Goal: Transaction & Acquisition: Purchase product/service

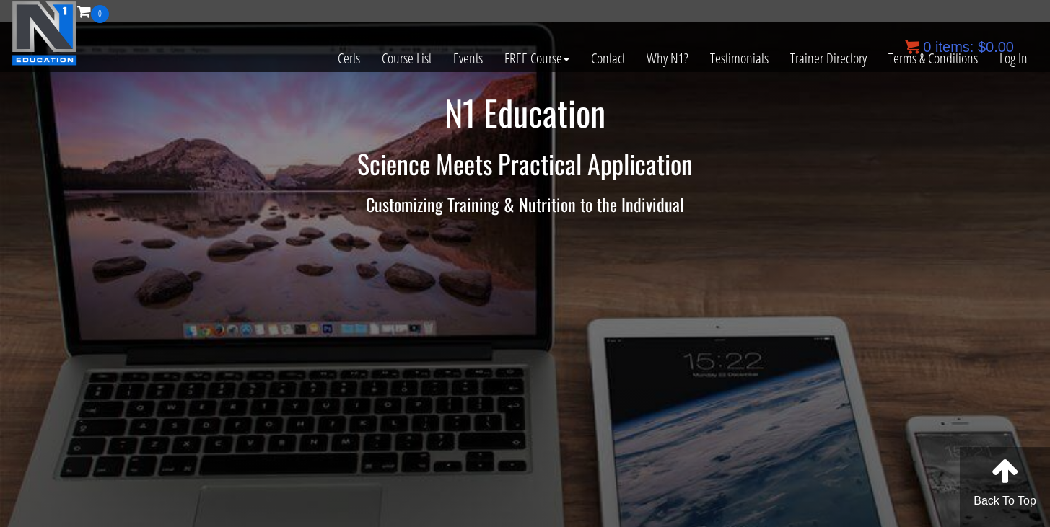
click at [1008, 56] on div "0 items: $ 0.00" at bounding box center [959, 47] width 109 height 22
click at [1016, 71] on link "Log In" at bounding box center [1013, 58] width 50 height 71
click at [414, 63] on link "Course List" at bounding box center [406, 58] width 71 height 71
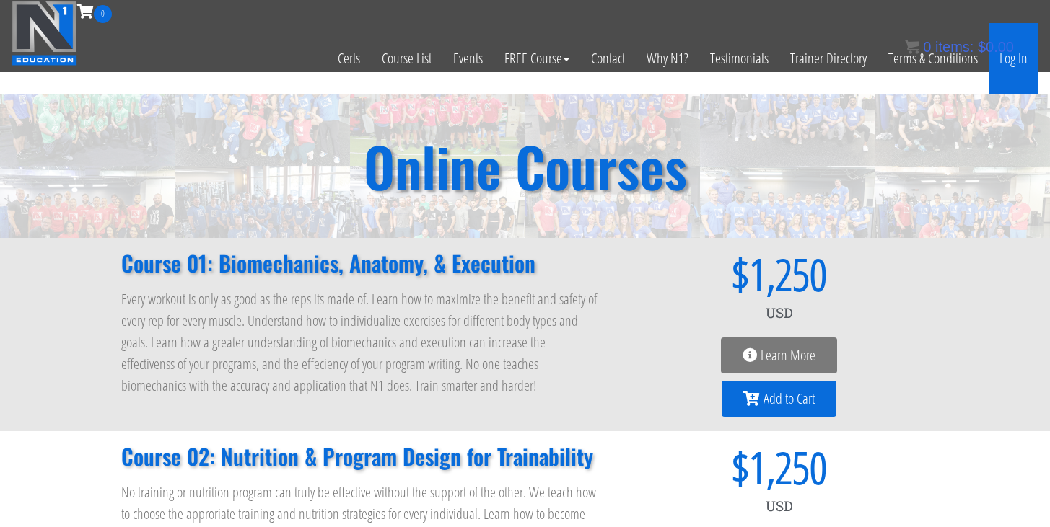
click at [1003, 62] on link "Log In" at bounding box center [1013, 58] width 50 height 71
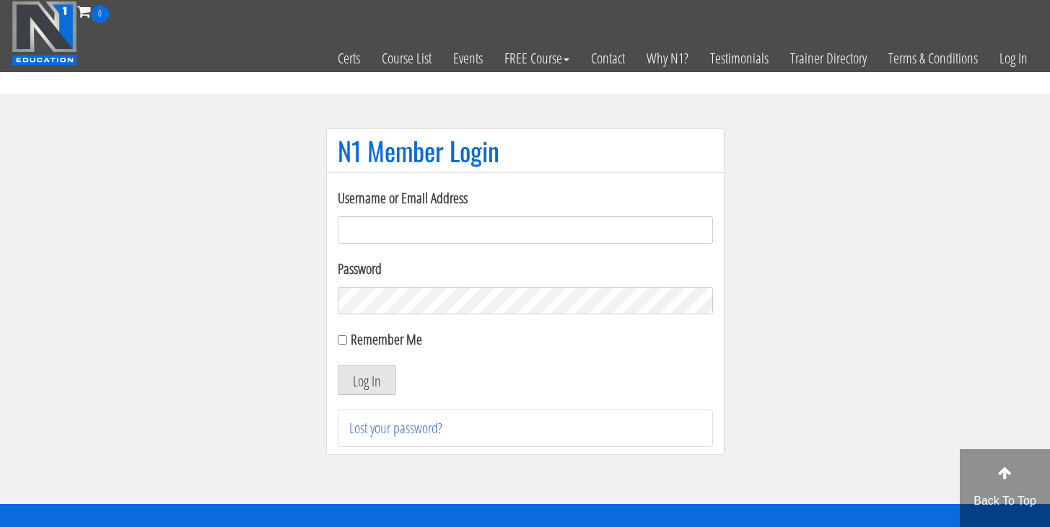
type input "coaching@jakehickman.com"
click at [365, 378] on button "Log In" at bounding box center [367, 380] width 58 height 30
click at [345, 339] on input "Remember Me" at bounding box center [342, 339] width 9 height 9
checkbox input "true"
click at [812, 256] on section "N1 Member Login Username or Email Address coaching@jakehickman.com Password Rem…" at bounding box center [525, 299] width 1050 height 410
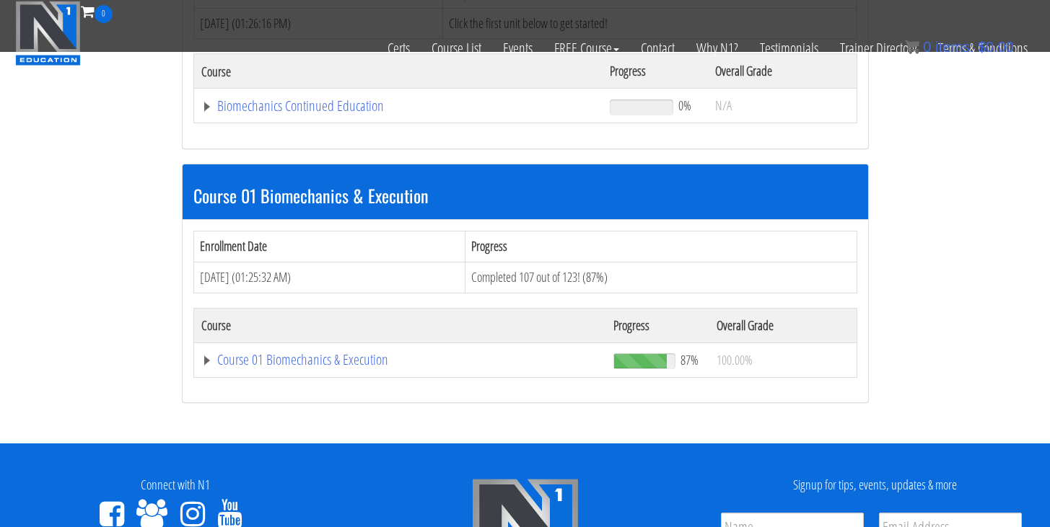
scroll to position [306, 0]
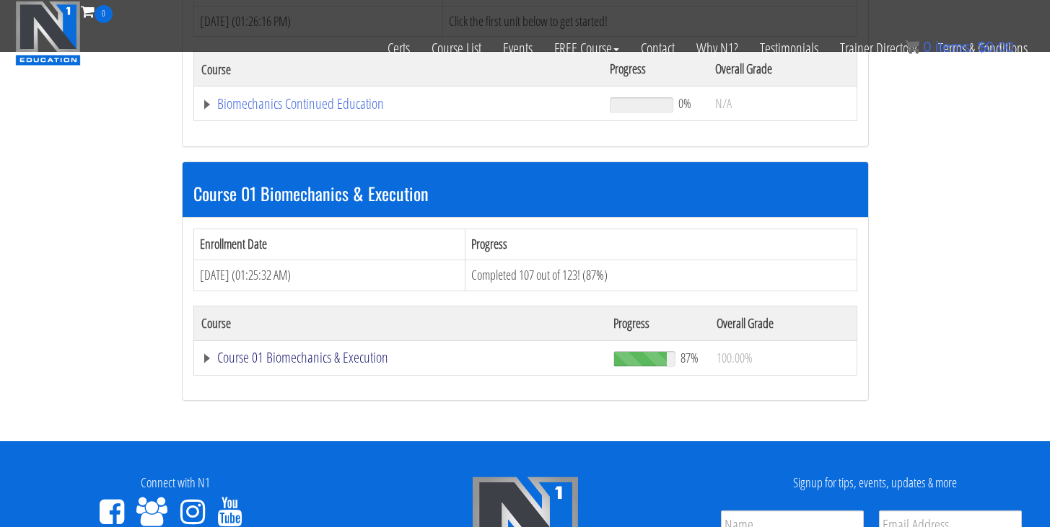
click at [356, 359] on link "Course 01 Biomechanics & Execution" at bounding box center [400, 358] width 398 height 14
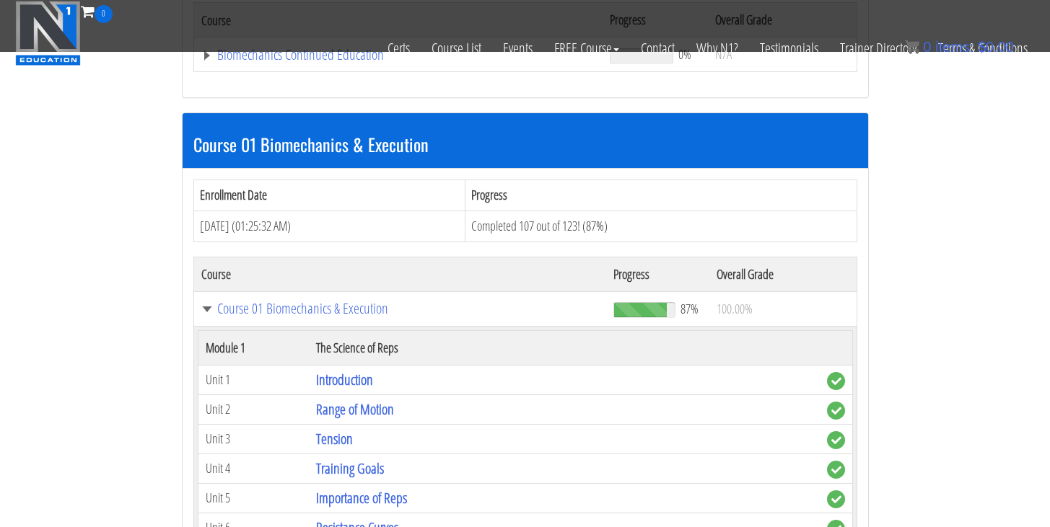
scroll to position [358, 0]
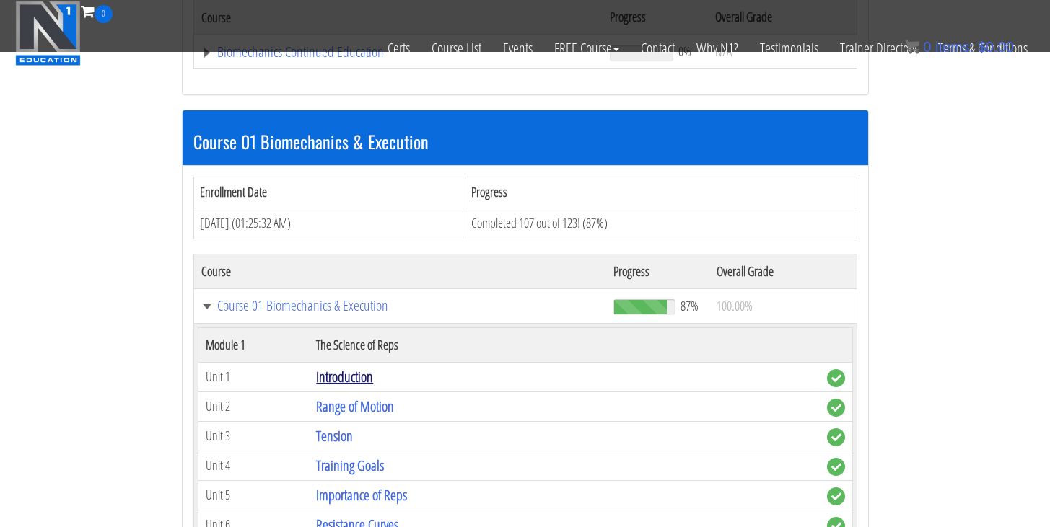
click at [352, 369] on link "Introduction" at bounding box center [344, 376] width 57 height 19
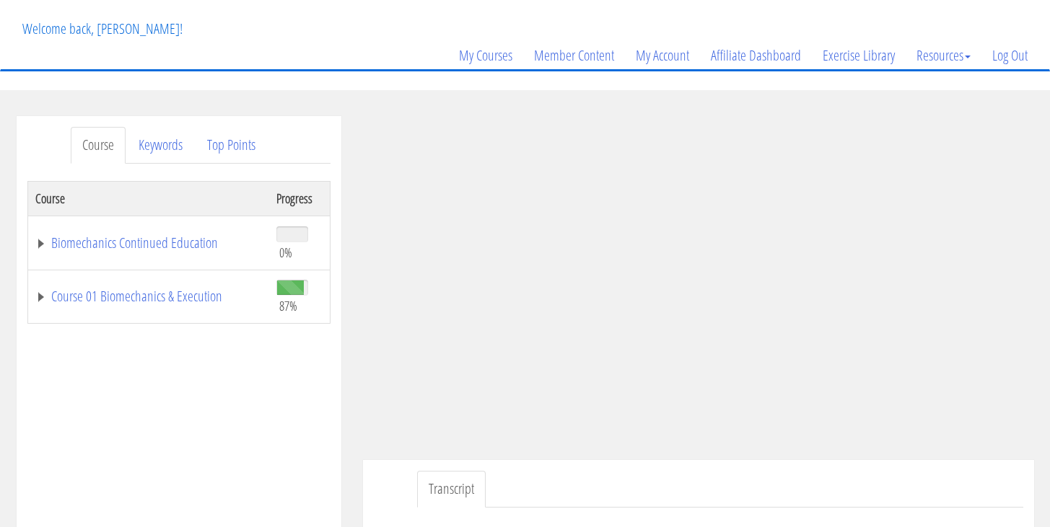
scroll to position [75, 0]
click at [726, 104] on section "Course Keywords Top Points Course Progress Biomechanics Continued Education 0% …" at bounding box center [525, 521] width 1050 height 867
click at [915, 504] on ul "Transcript" at bounding box center [720, 487] width 606 height 37
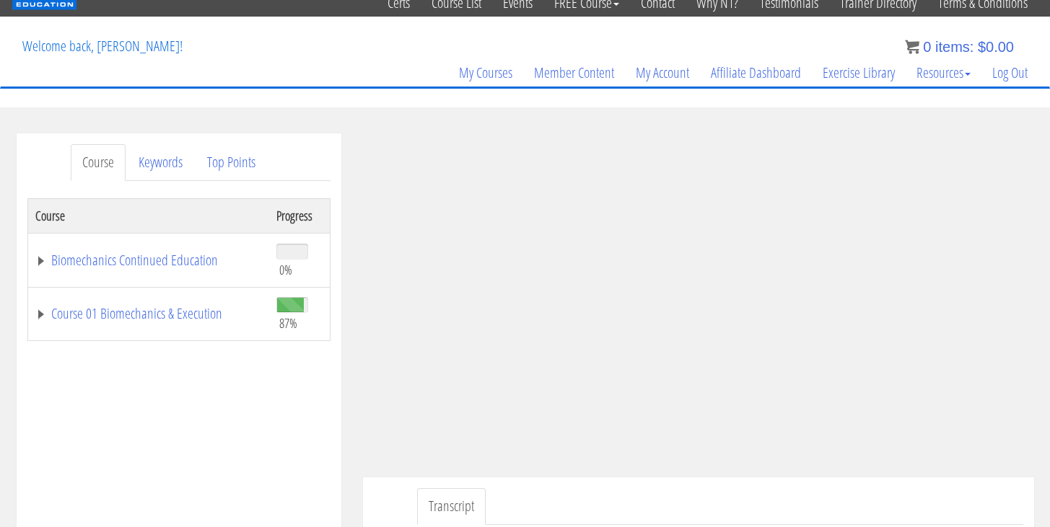
scroll to position [63, 0]
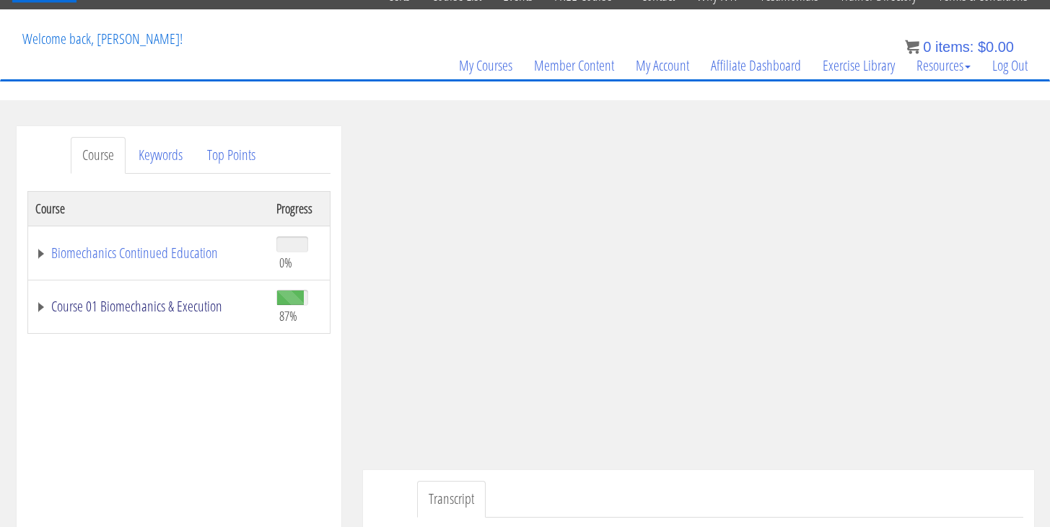
click at [43, 307] on link "Course 01 Biomechanics & Execution" at bounding box center [148, 306] width 227 height 14
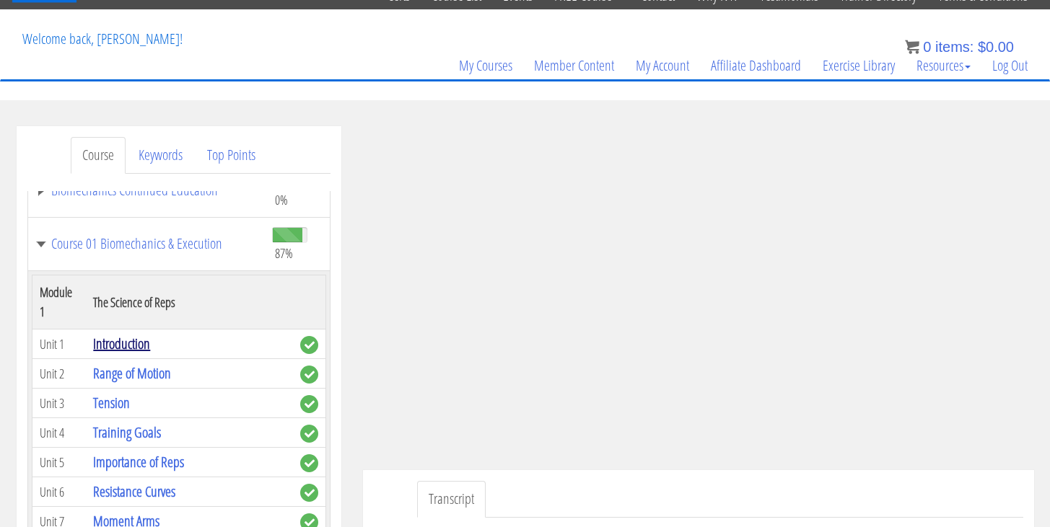
scroll to position [66, 0]
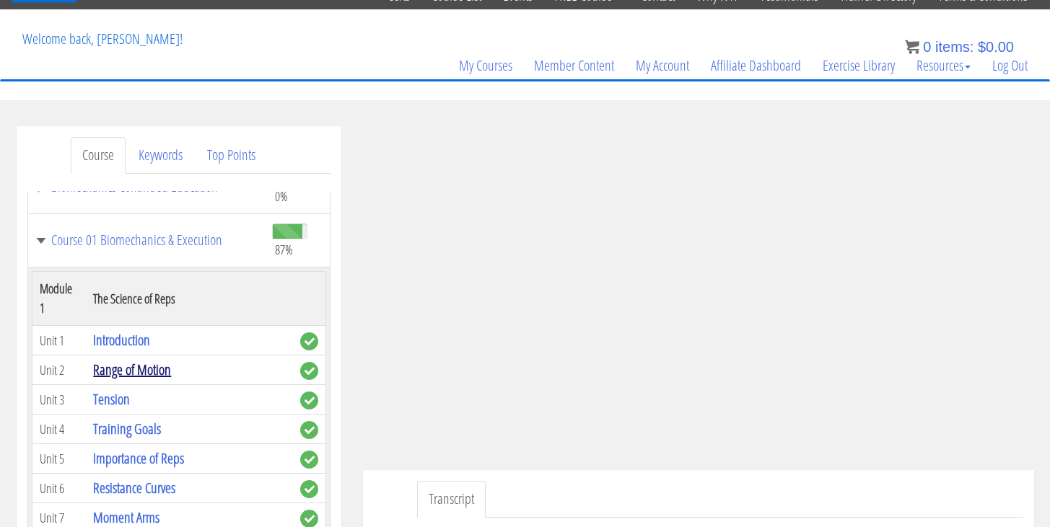
click at [153, 371] on link "Range of Motion" at bounding box center [132, 369] width 78 height 19
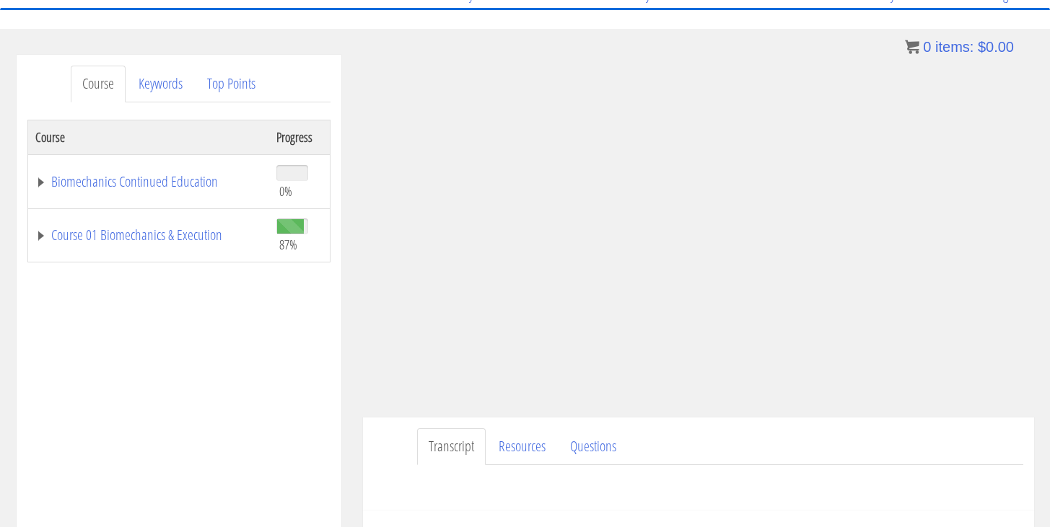
scroll to position [67, 0]
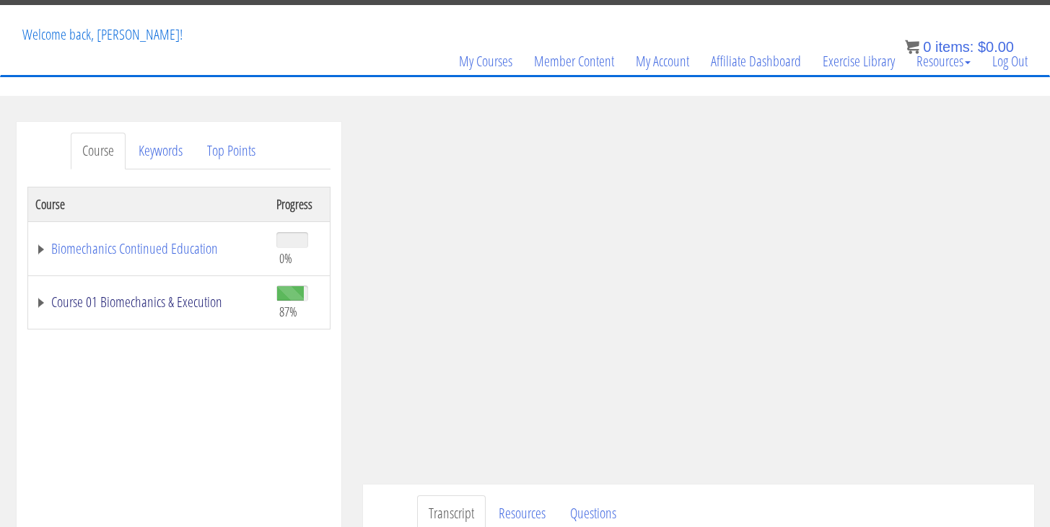
click at [38, 304] on link "Course 01 Biomechanics & Execution" at bounding box center [148, 302] width 227 height 14
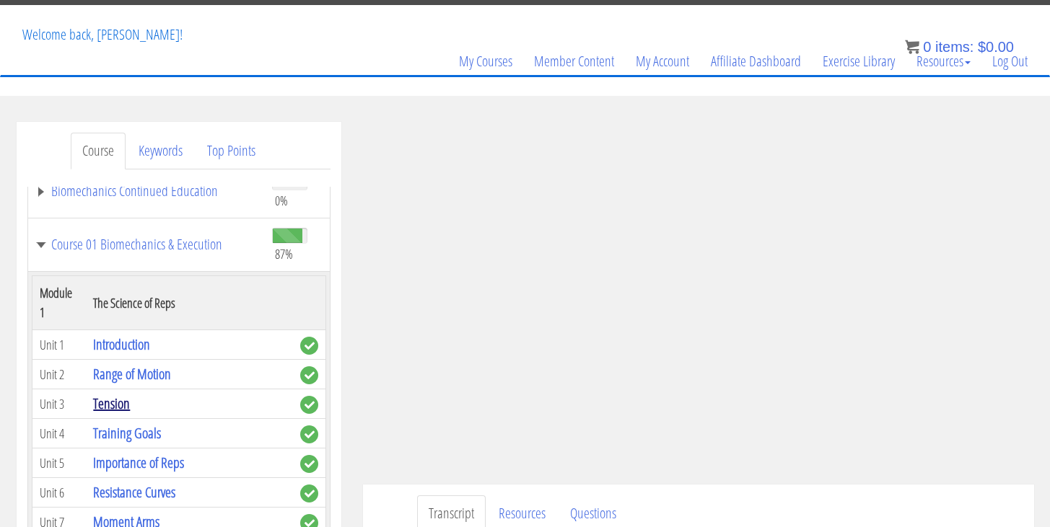
scroll to position [60, 0]
click at [113, 399] on link "Tension" at bounding box center [111, 401] width 37 height 19
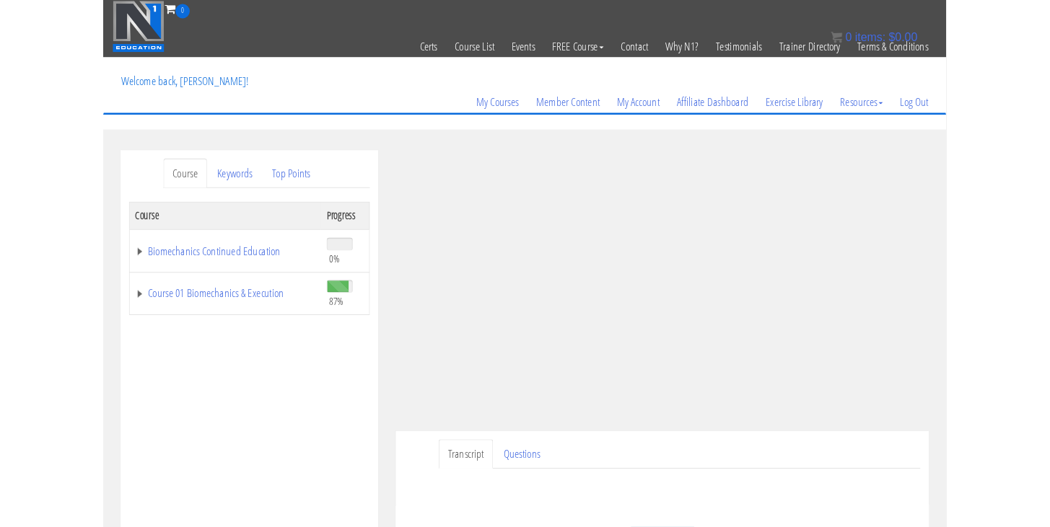
scroll to position [169, 0]
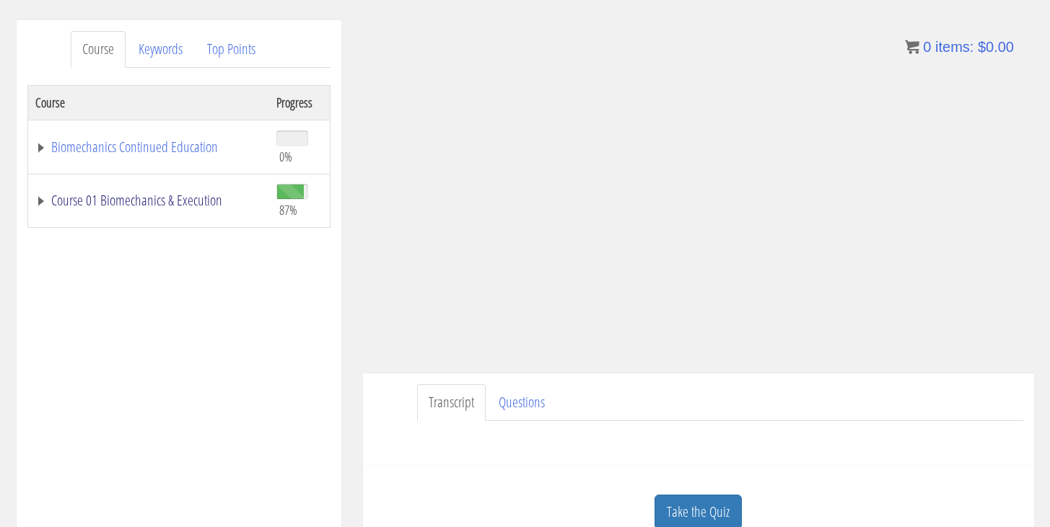
click at [110, 208] on link "Course 01 Biomechanics & Execution" at bounding box center [148, 200] width 227 height 14
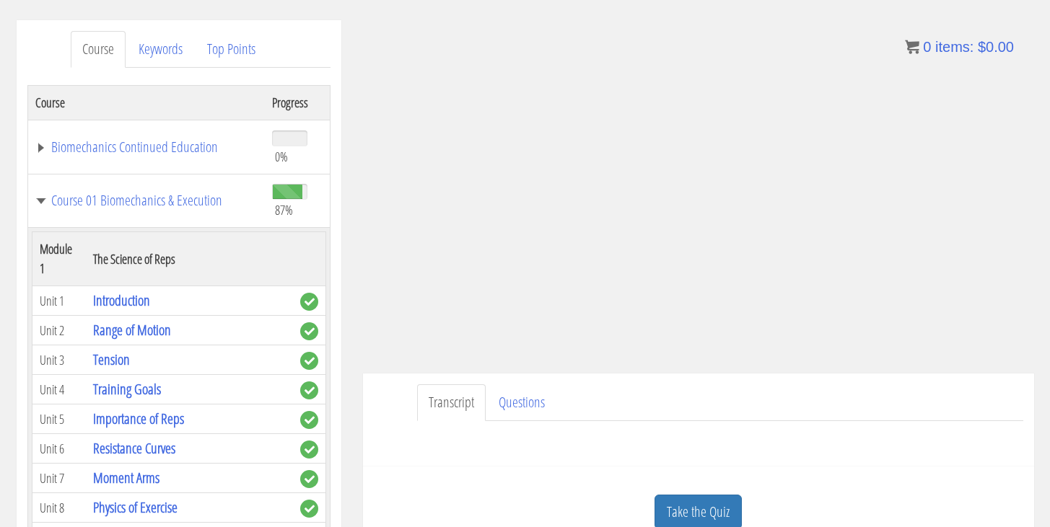
scroll to position [19, 0]
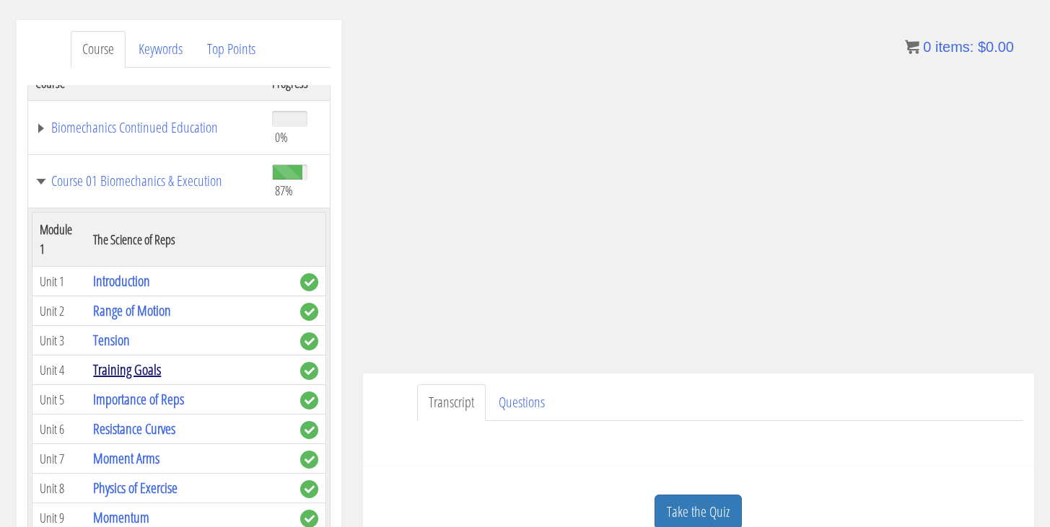
click at [132, 370] on link "Training Goals" at bounding box center [127, 369] width 68 height 19
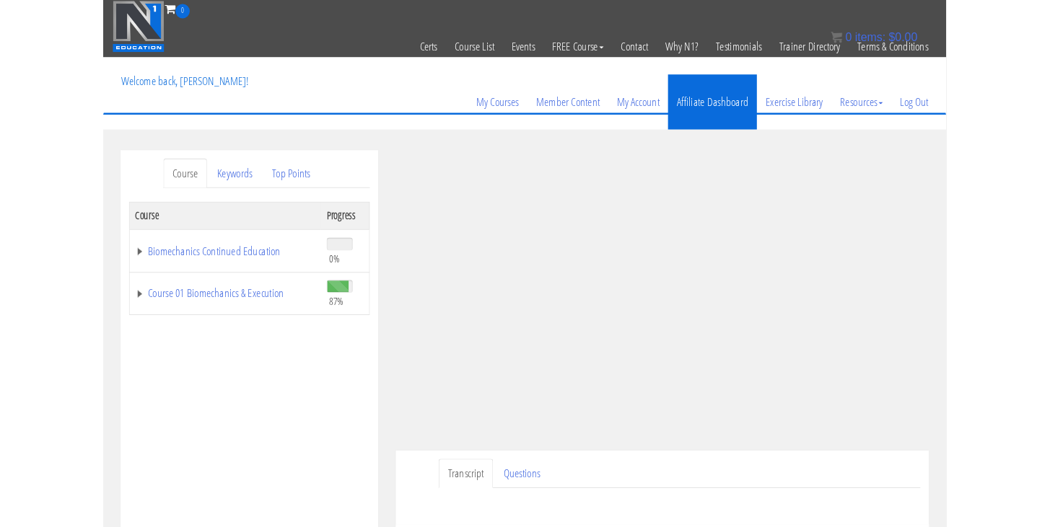
scroll to position [131, 0]
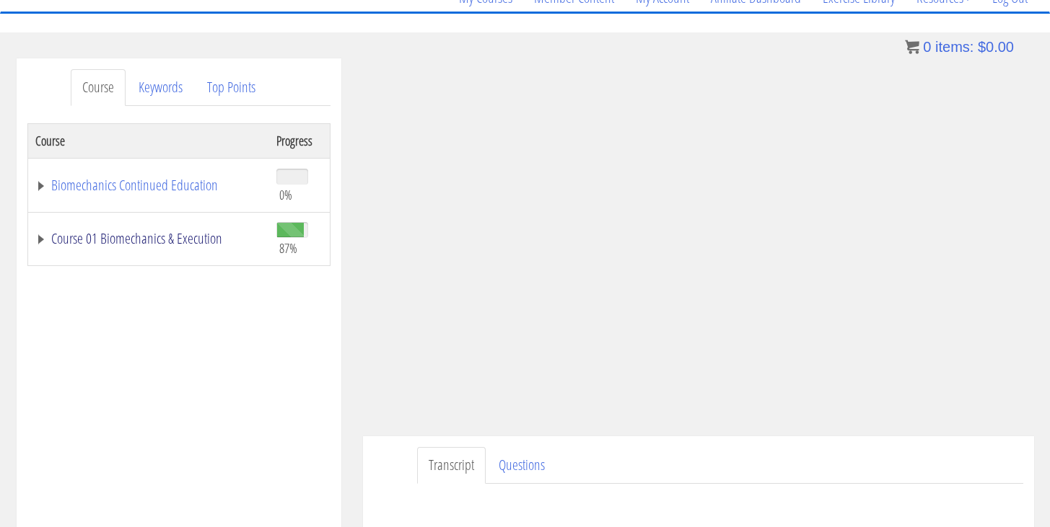
click at [41, 237] on link "Course 01 Biomechanics & Execution" at bounding box center [148, 239] width 227 height 14
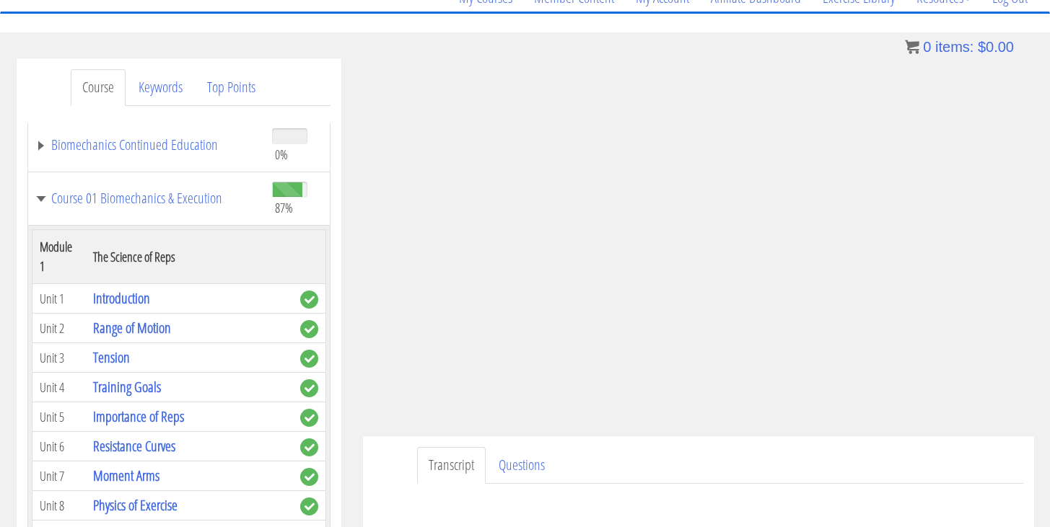
scroll to position [52, 0]
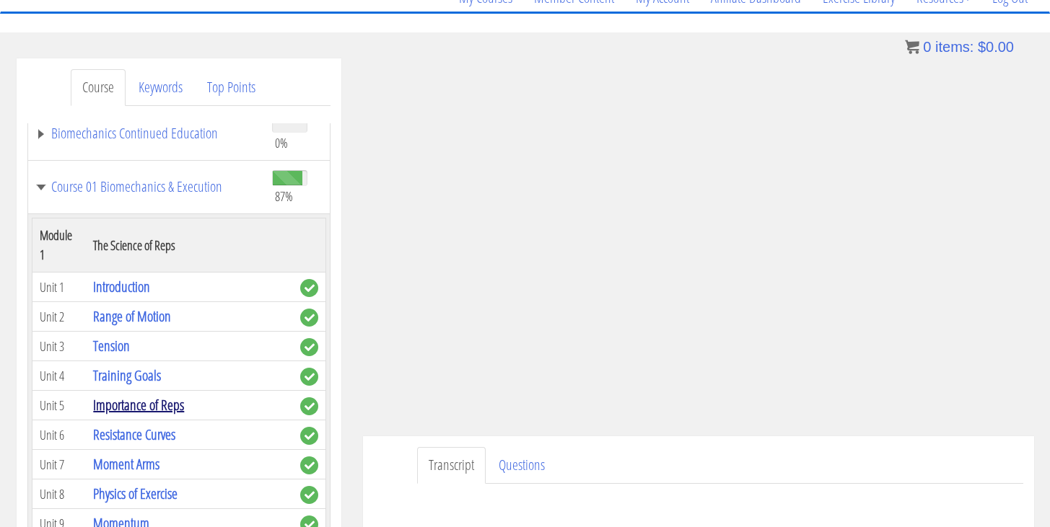
click at [151, 408] on link "Importance of Reps" at bounding box center [138, 404] width 91 height 19
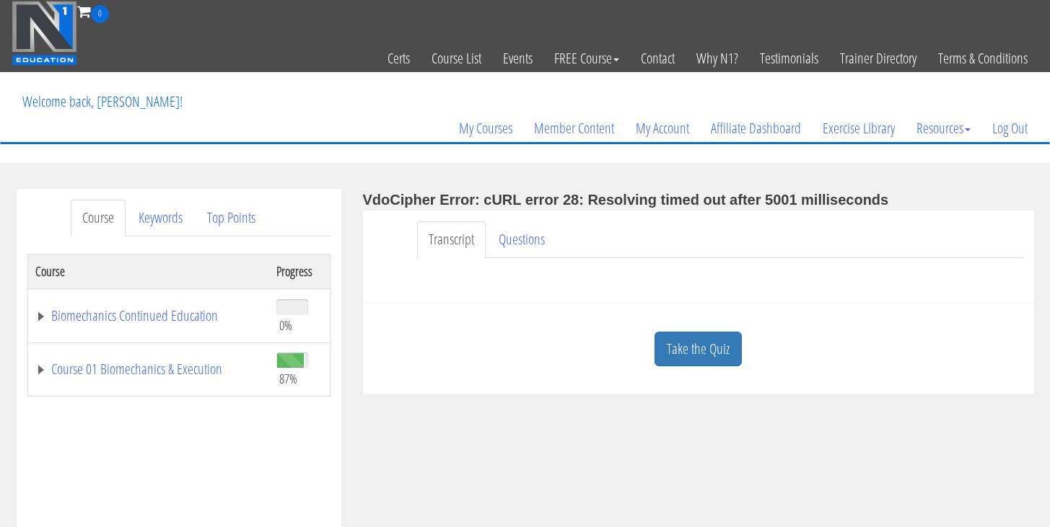
click at [42, 356] on td "Course 01 Biomechanics & Execution" at bounding box center [148, 370] width 242 height 54
click at [41, 377] on td "Course 01 Biomechanics & Execution" at bounding box center [148, 370] width 242 height 54
click at [41, 371] on link "Course 01 Biomechanics & Execution" at bounding box center [148, 369] width 227 height 14
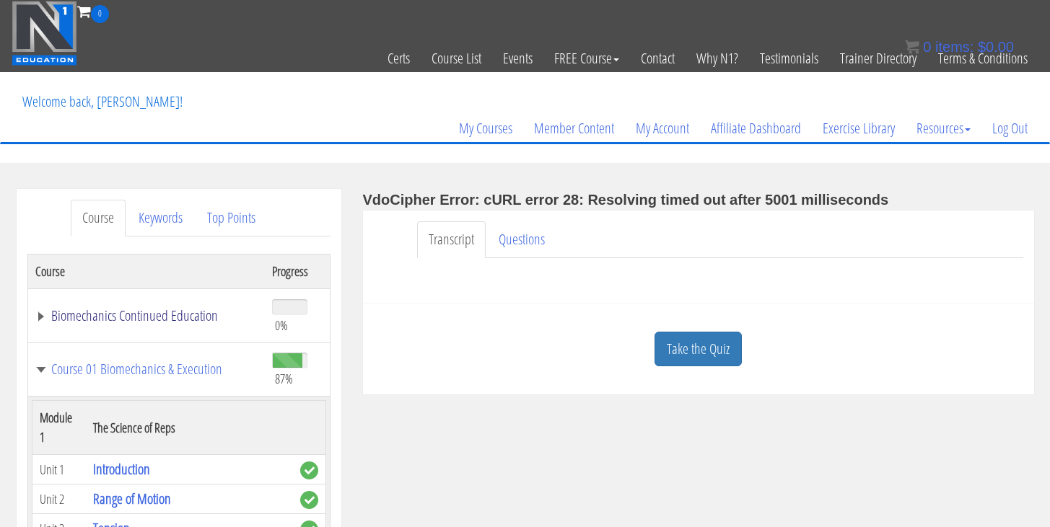
click at [43, 316] on link "Biomechanics Continued Education" at bounding box center [146, 316] width 222 height 14
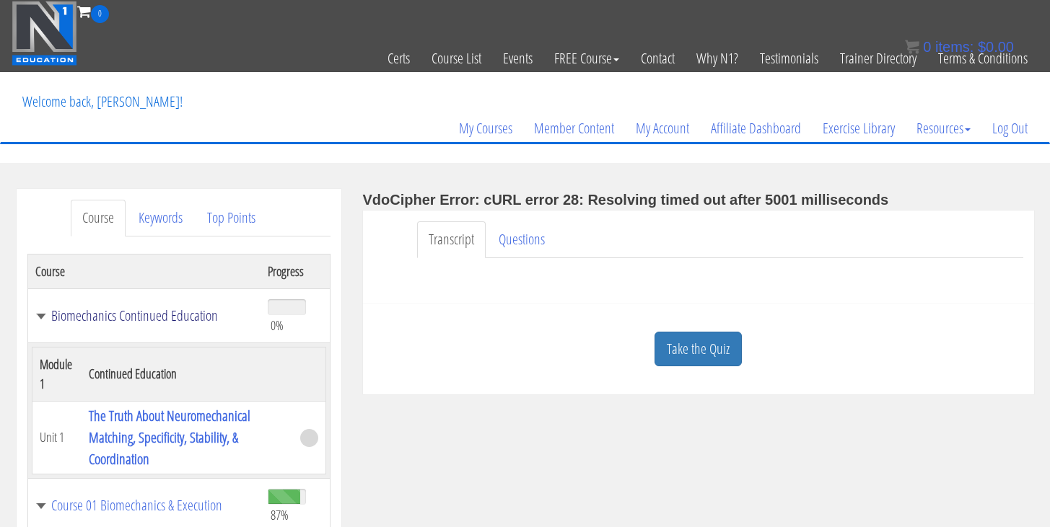
click at [43, 316] on link "Biomechanics Continued Education" at bounding box center [144, 316] width 219 height 14
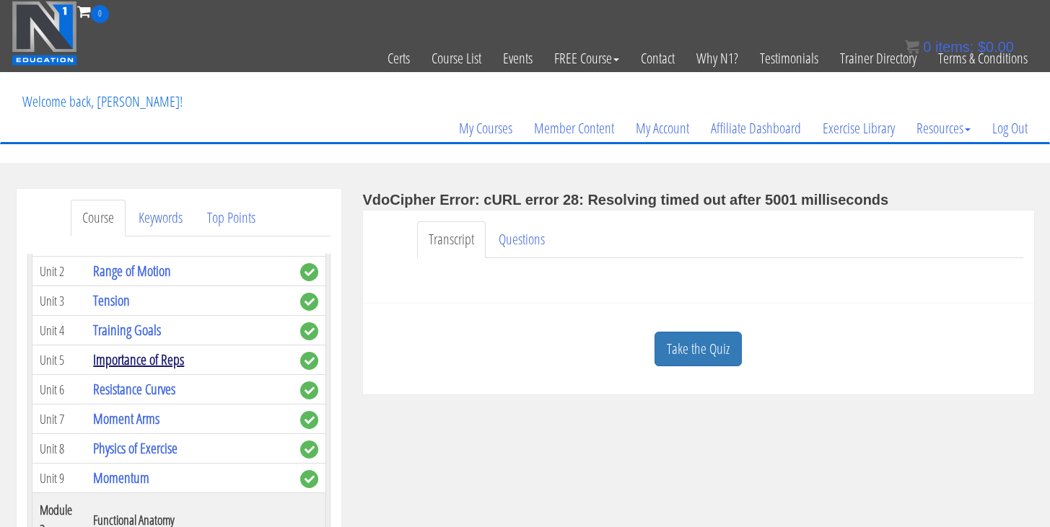
scroll to position [223, 0]
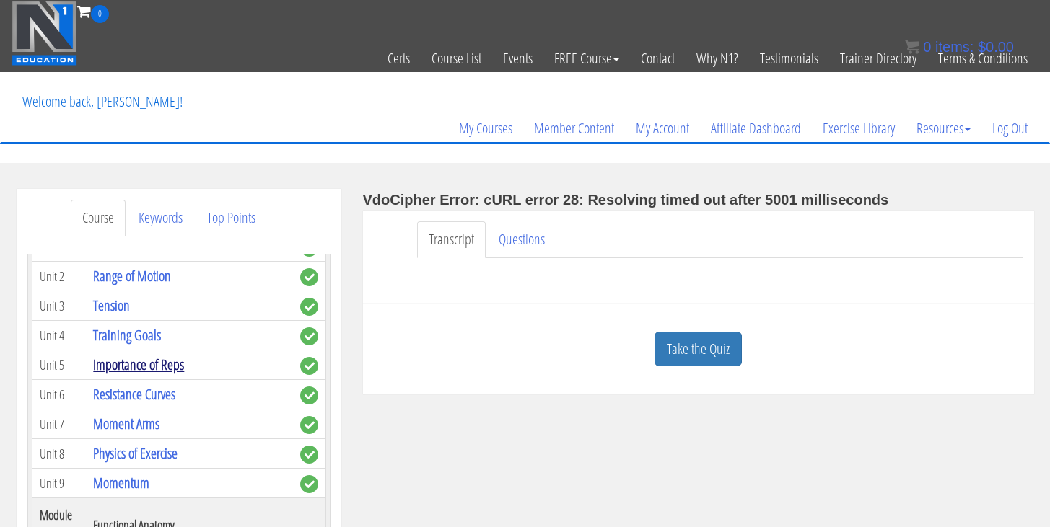
click at [161, 367] on link "Importance of Reps" at bounding box center [138, 364] width 91 height 19
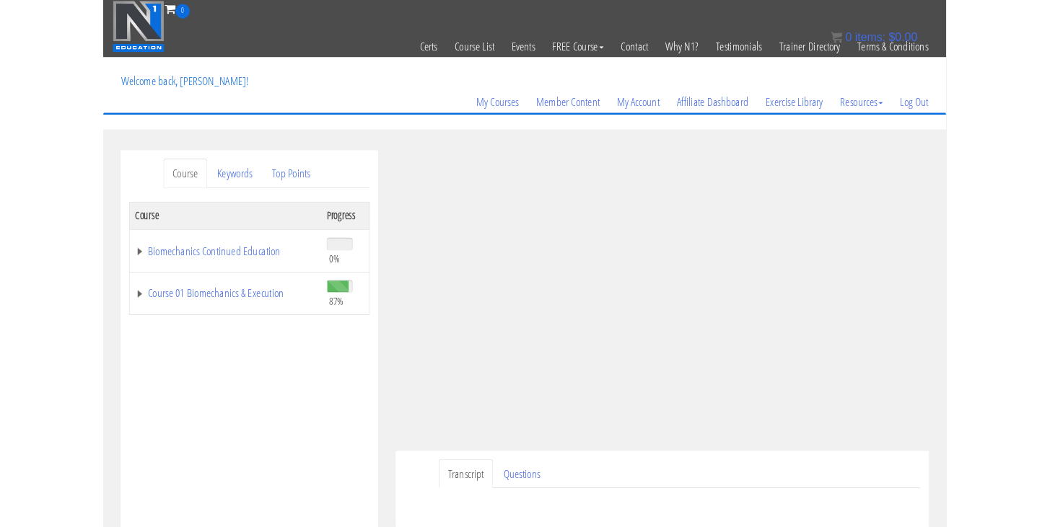
scroll to position [106, 0]
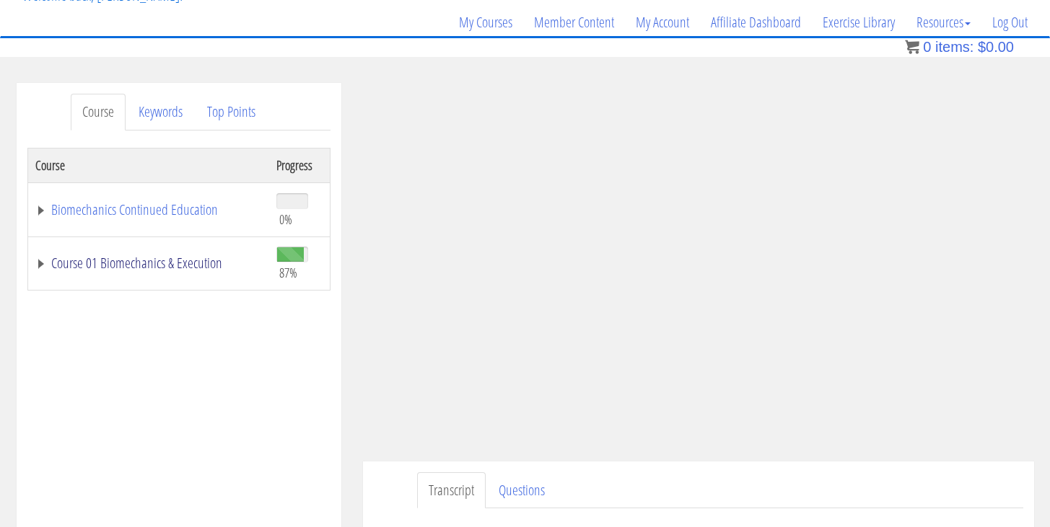
click at [40, 265] on link "Course 01 Biomechanics & Execution" at bounding box center [148, 263] width 227 height 14
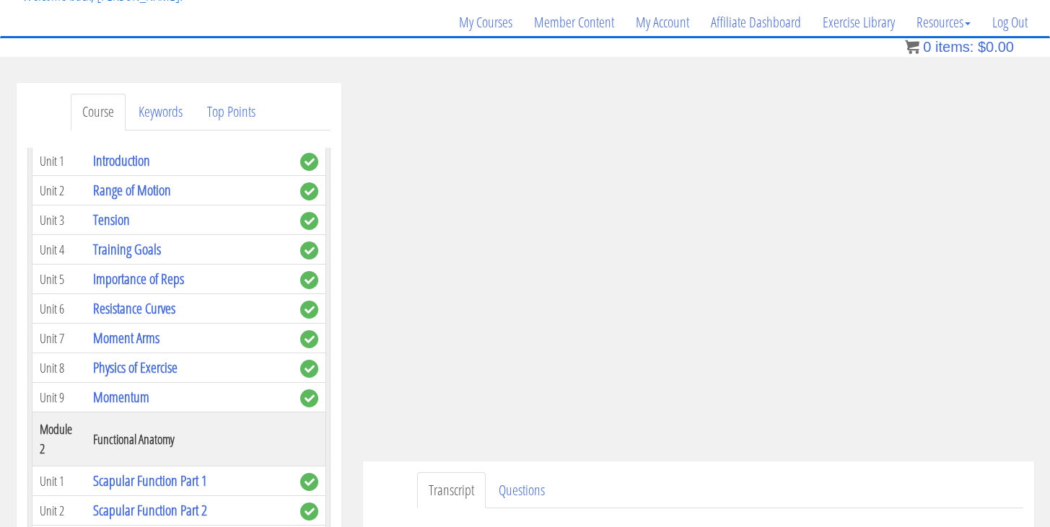
scroll to position [202, 0]
click at [156, 311] on link "Resistance Curves" at bounding box center [134, 308] width 82 height 19
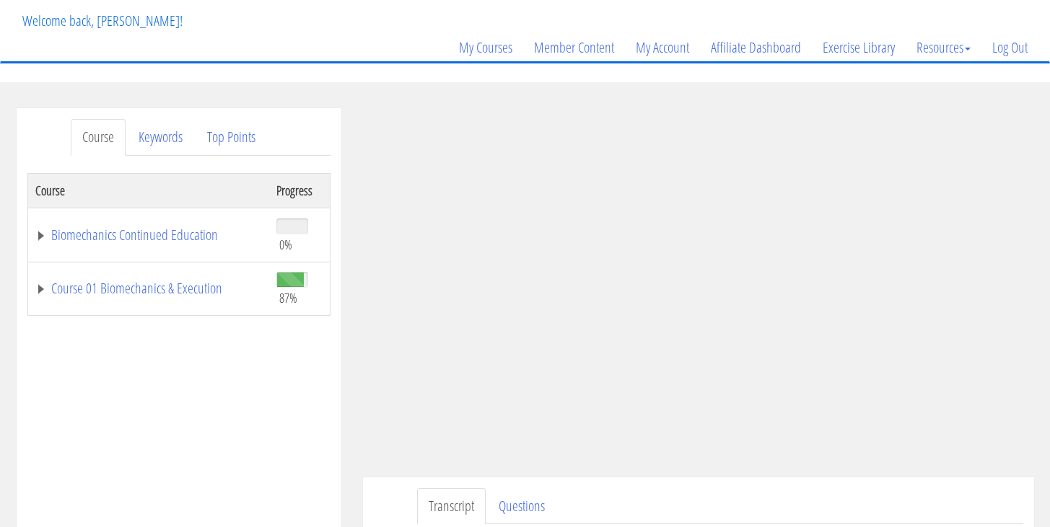
scroll to position [96, 0]
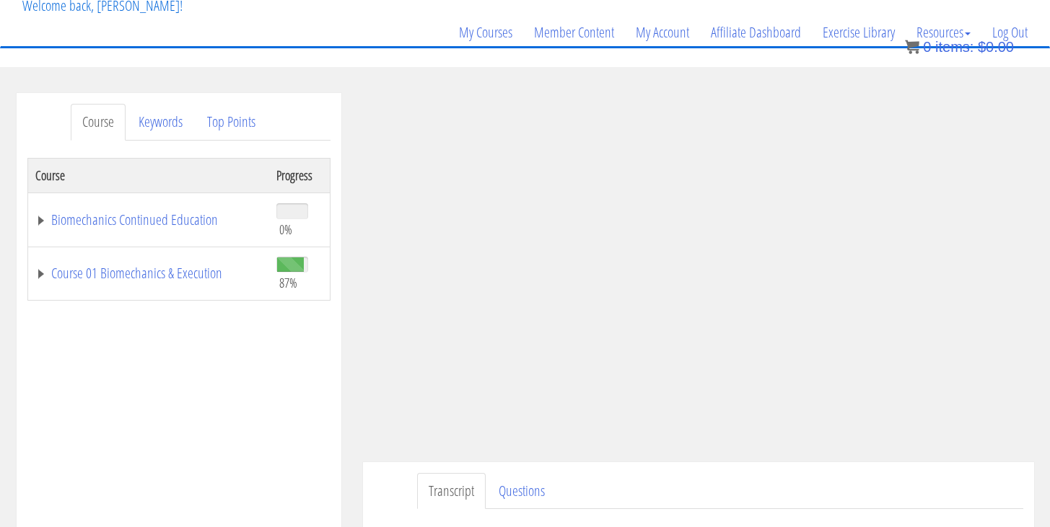
click at [1043, 407] on div "[PERSON_NAME] [EMAIL_ADDRESS][DOMAIN_NAME] [DATE] [TECHNICAL_ID] Transcript Que…" at bounding box center [698, 369] width 693 height 553
click at [38, 278] on link "Course 01 Biomechanics & Execution" at bounding box center [148, 273] width 227 height 14
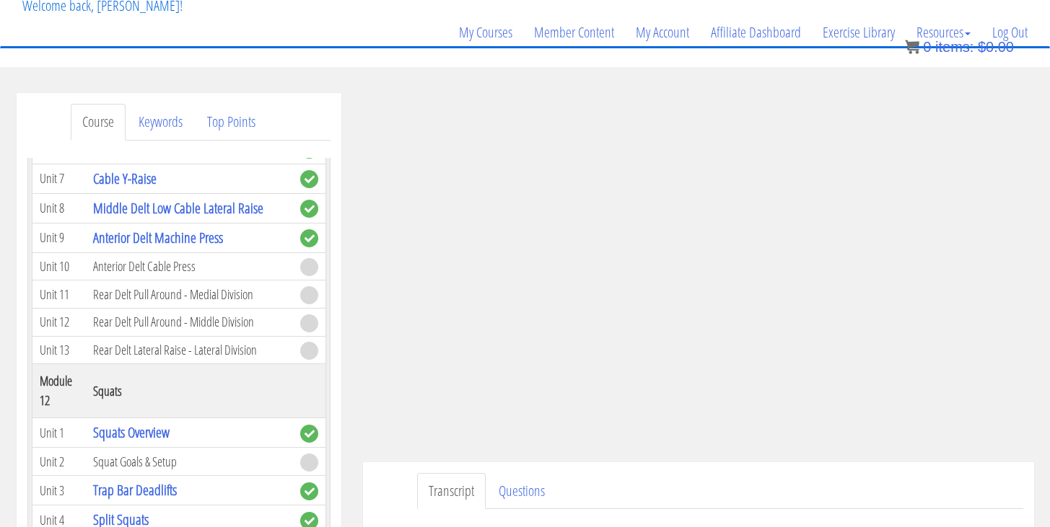
scroll to position [3355, 0]
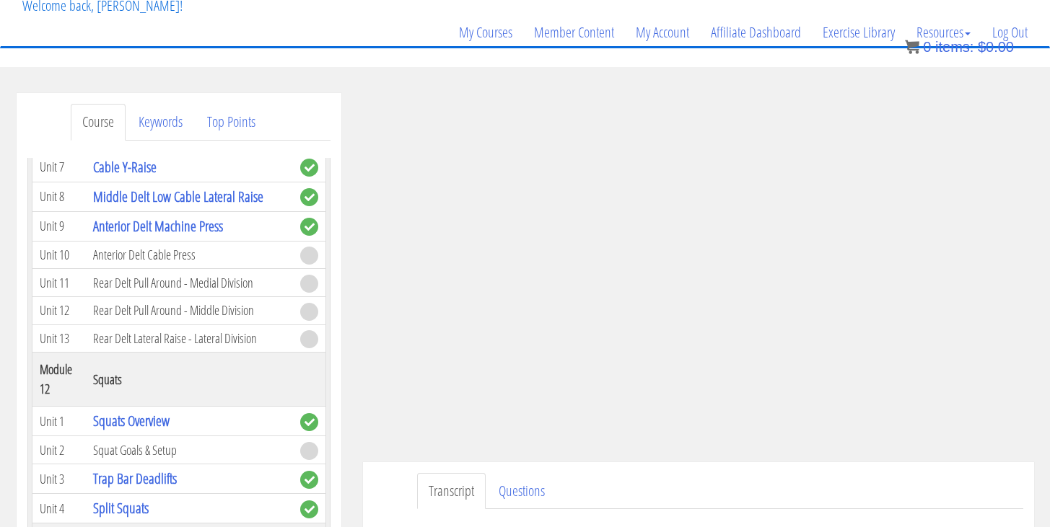
click at [214, 37] on link "Middle Delt & Teres Major" at bounding box center [154, 26] width 123 height 19
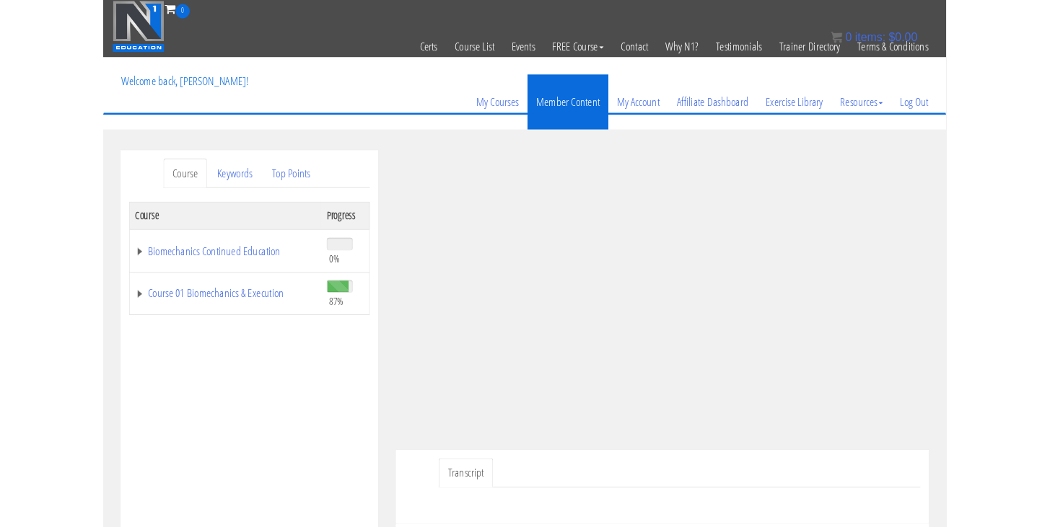
scroll to position [183, 0]
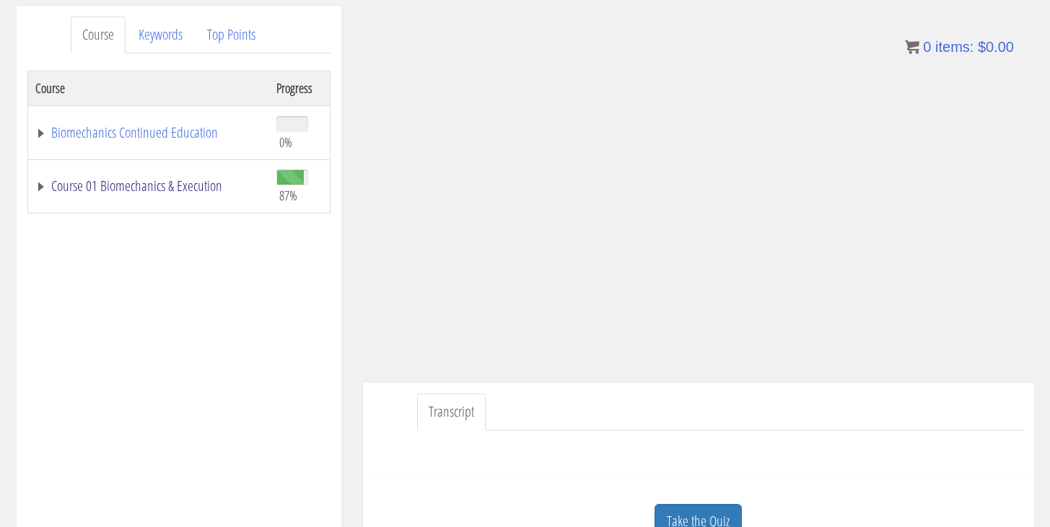
click at [49, 189] on link "Course 01 Biomechanics & Execution" at bounding box center [148, 186] width 227 height 14
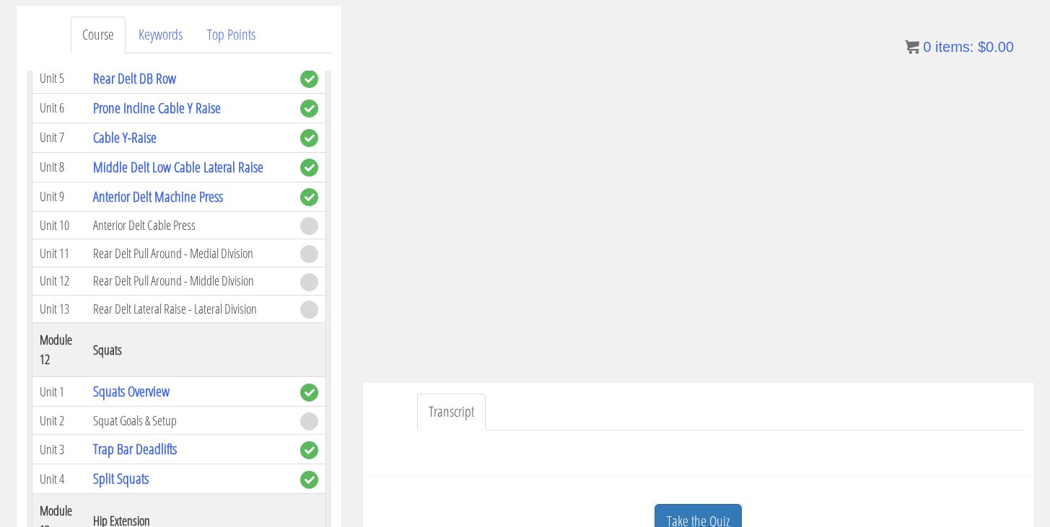
scroll to position [3299, 0]
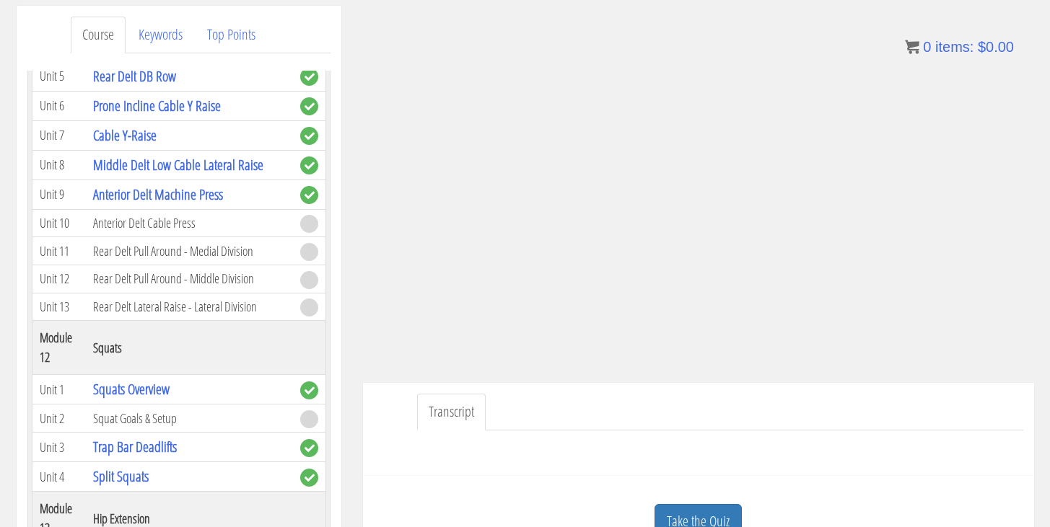
click at [183, 56] on link "Anterior Delt Middle and Medial Division DB Presses" at bounding box center [170, 35] width 154 height 41
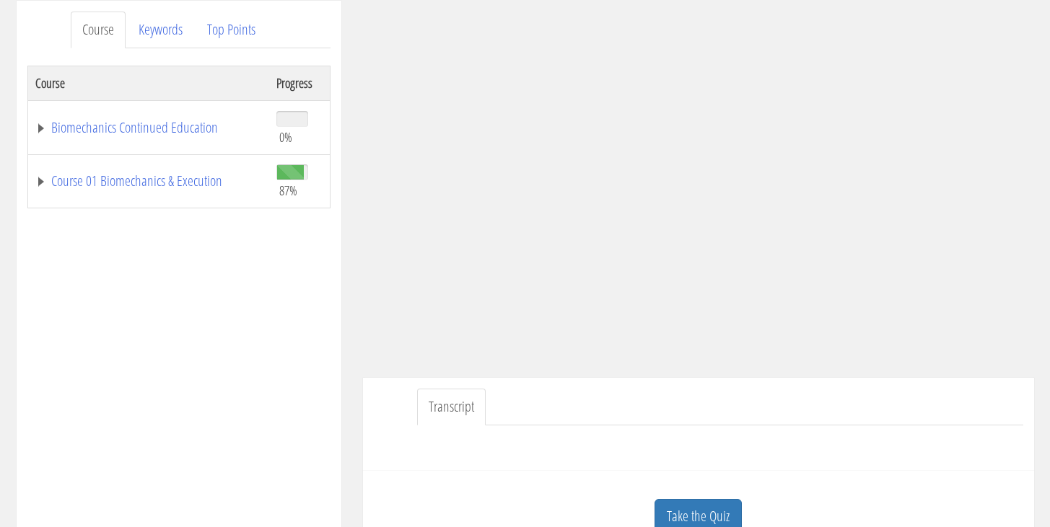
scroll to position [185, 0]
click at [858, 452] on div at bounding box center [698, 446] width 649 height 35
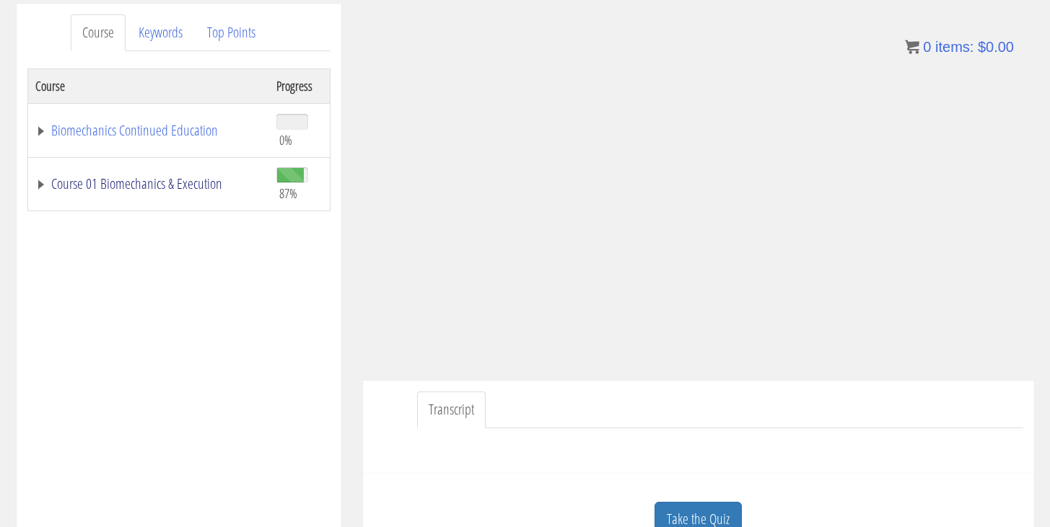
click at [38, 184] on link "Course 01 Biomechanics & Execution" at bounding box center [148, 184] width 227 height 14
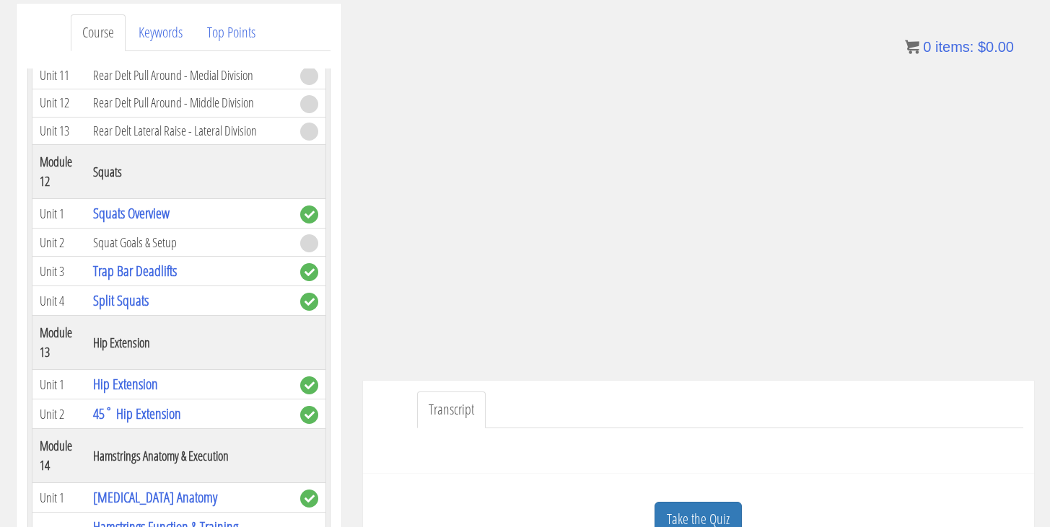
scroll to position [3476, 0]
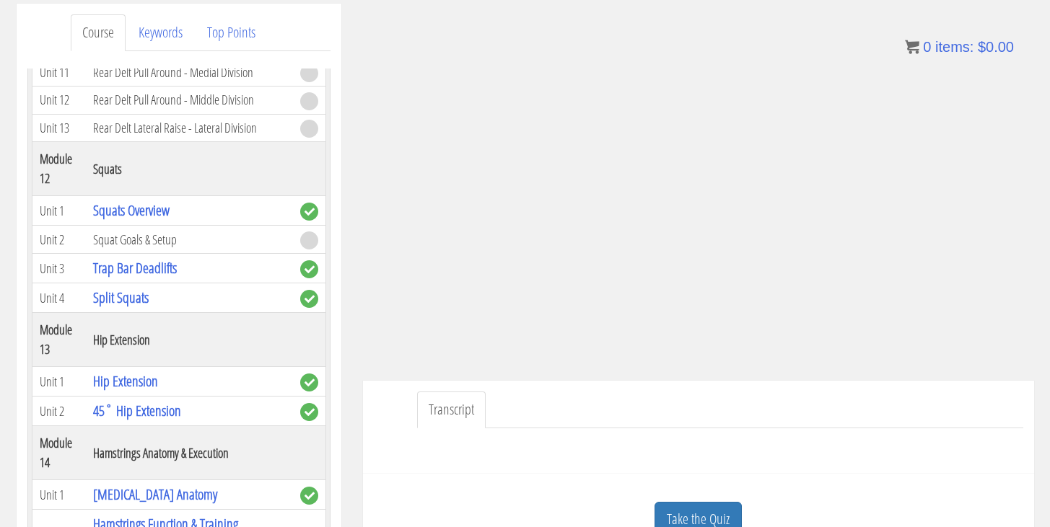
click at [170, 58] on td "Anterior Delt Cable Press" at bounding box center [189, 44] width 206 height 28
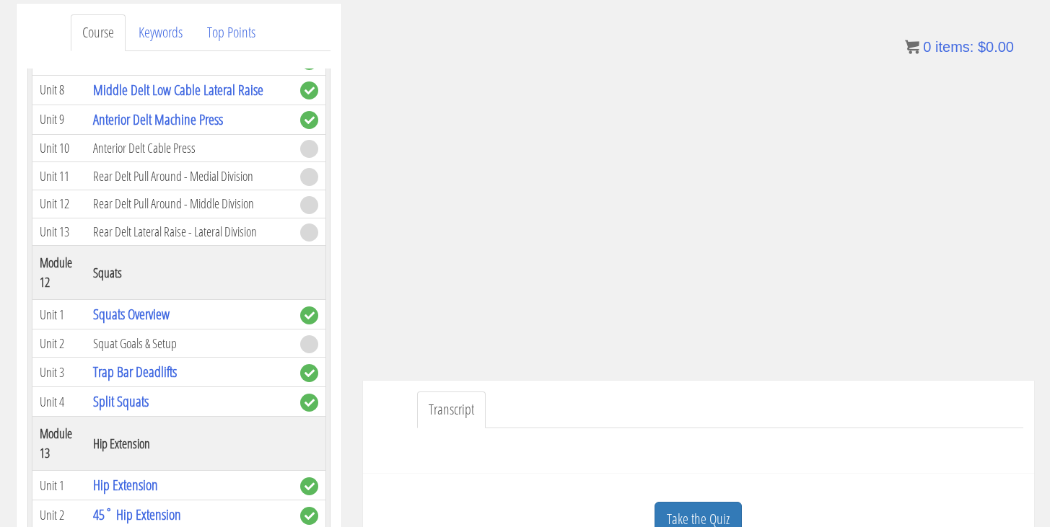
scroll to position [3402, 0]
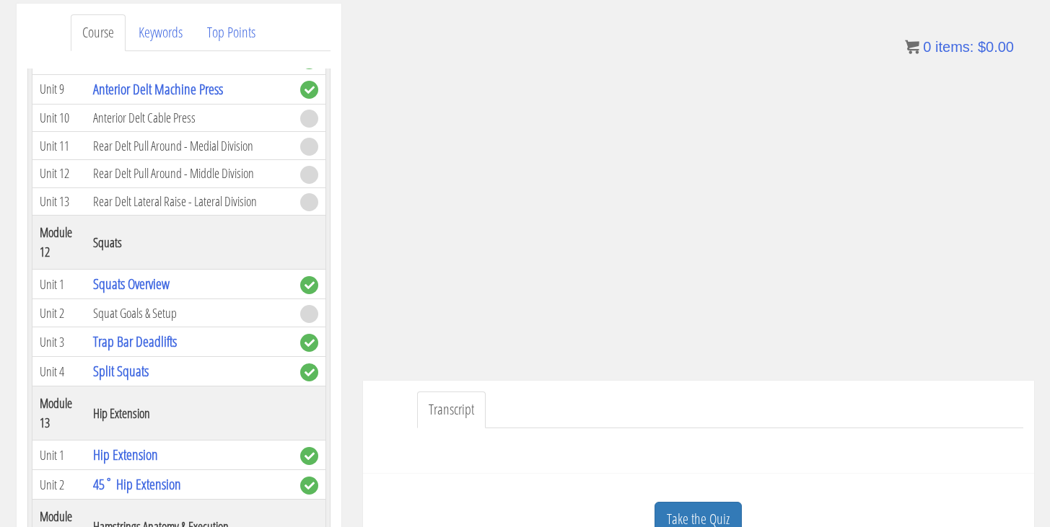
click at [109, 132] on td "Anterior Delt Cable Press" at bounding box center [189, 118] width 206 height 28
click at [143, 132] on td "Anterior Delt Cable Press" at bounding box center [189, 118] width 206 height 28
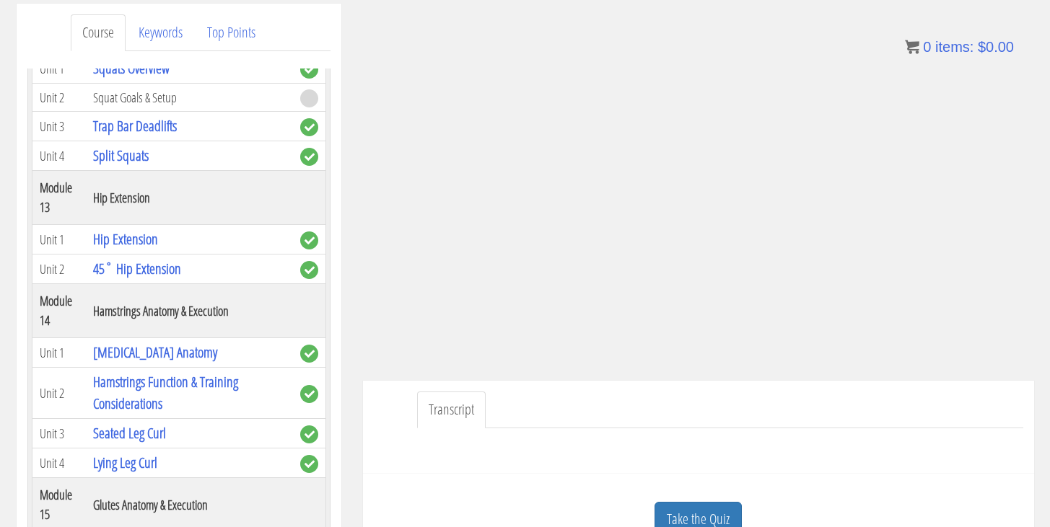
scroll to position [3609, 0]
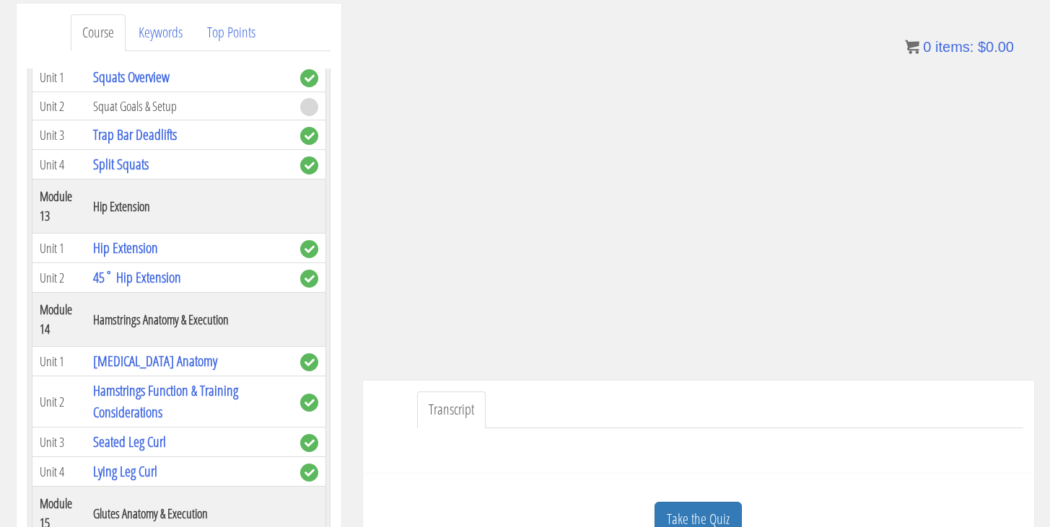
click at [154, 120] on td "Squat Goals & Setup" at bounding box center [189, 106] width 206 height 28
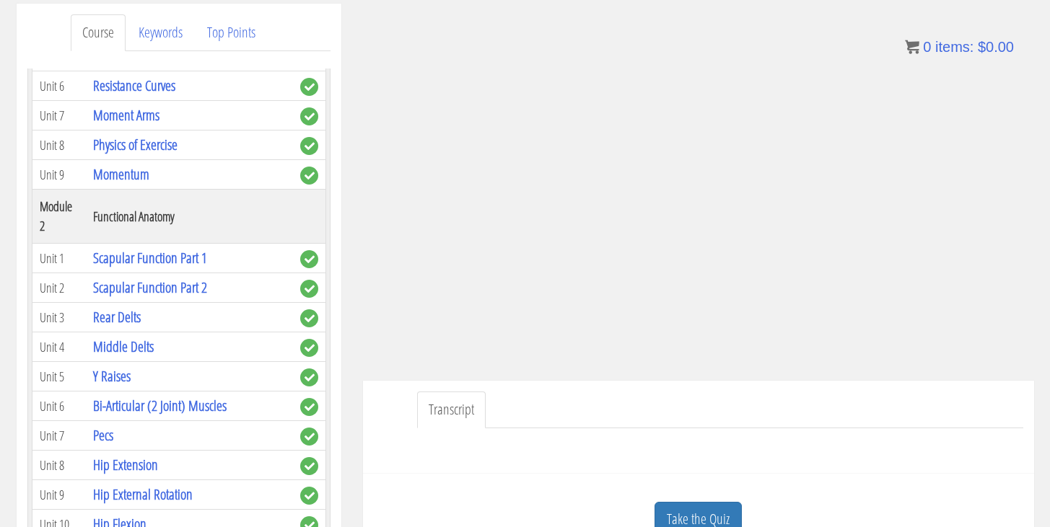
scroll to position [350, 0]
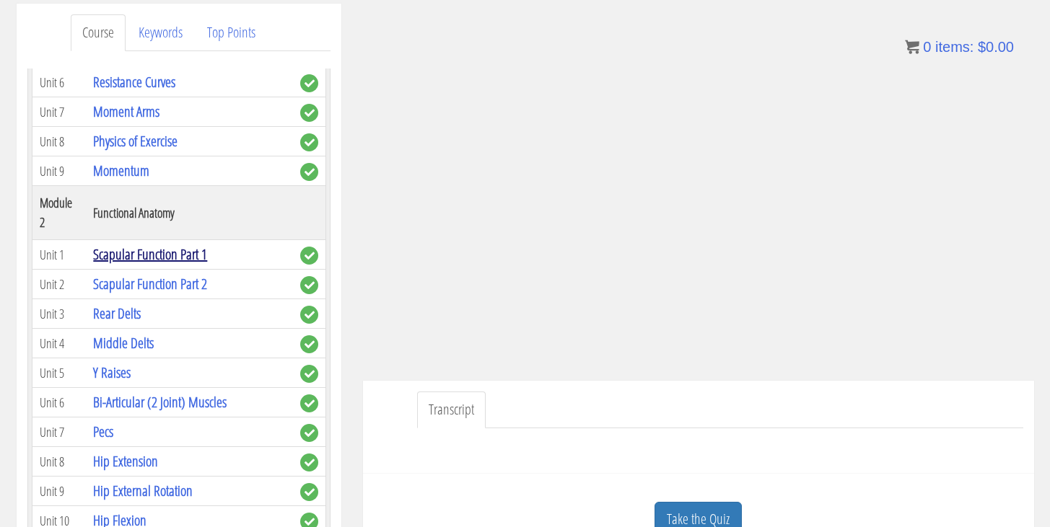
click at [193, 255] on link "Scapular Function Part 1" at bounding box center [150, 254] width 114 height 19
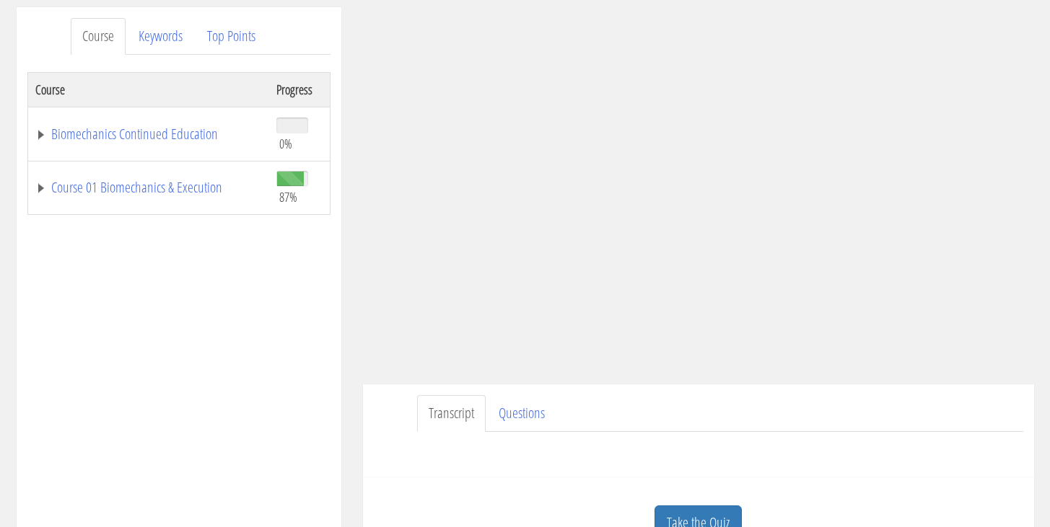
scroll to position [162, 0]
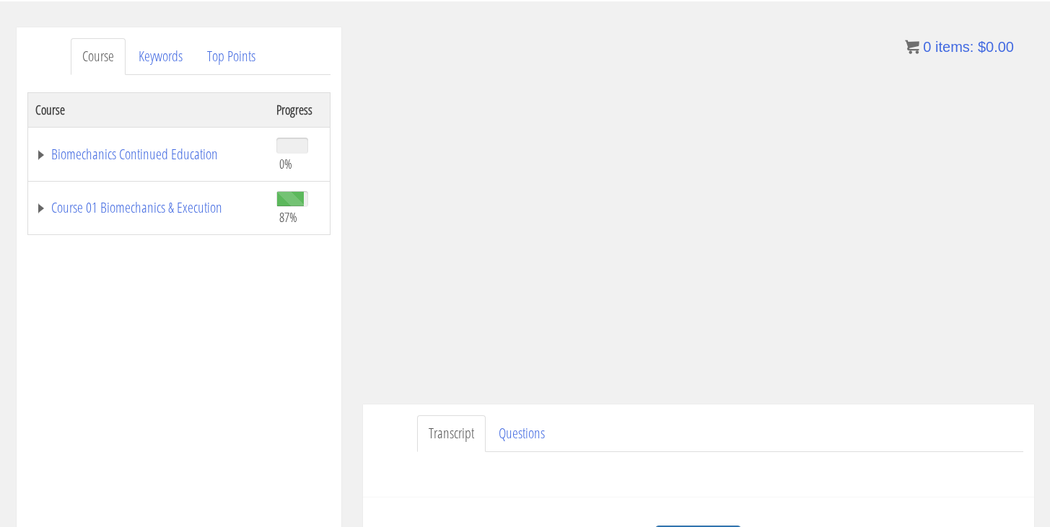
click at [648, 475] on div "Have a question on this unit? Please submit it here: Name * First Last Email * *" at bounding box center [698, 469] width 649 height 35
click at [41, 208] on link "Course 01 Biomechanics & Execution" at bounding box center [148, 208] width 227 height 14
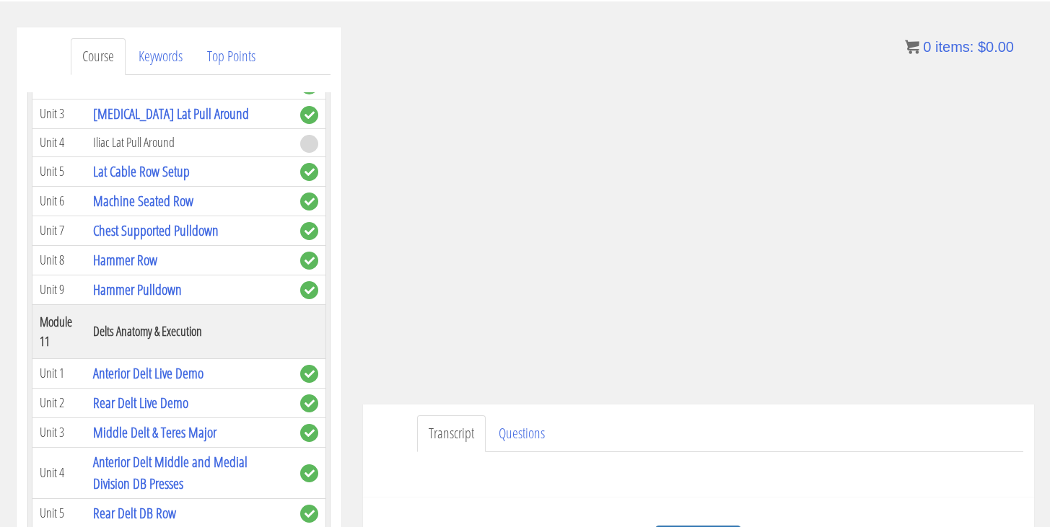
scroll to position [2868, 0]
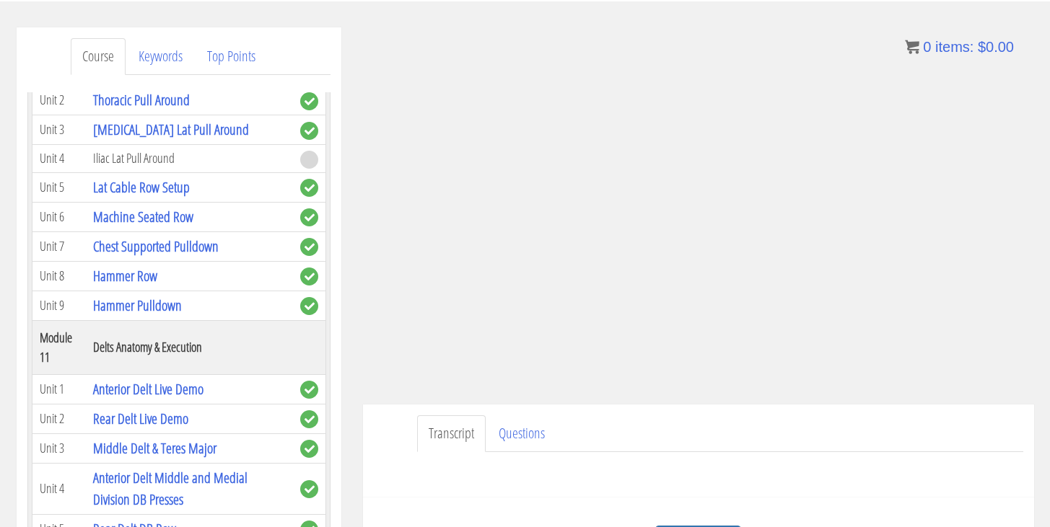
click at [648, 453] on div "Have a question on this unit? Please submit it here: Name * First Last Email * *" at bounding box center [698, 469] width 649 height 35
click at [804, 429] on ul "Transcript Questions" at bounding box center [720, 434] width 606 height 37
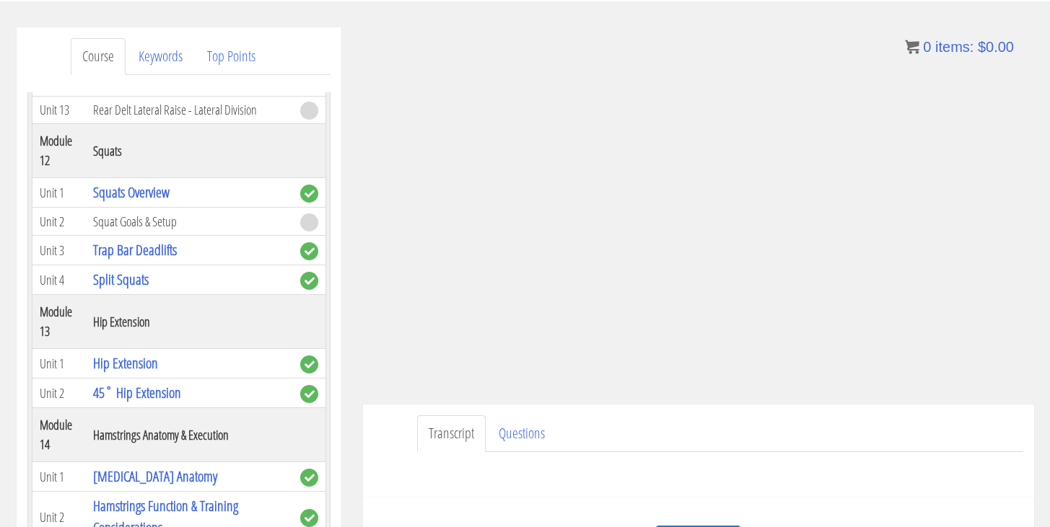
scroll to position [3484, 0]
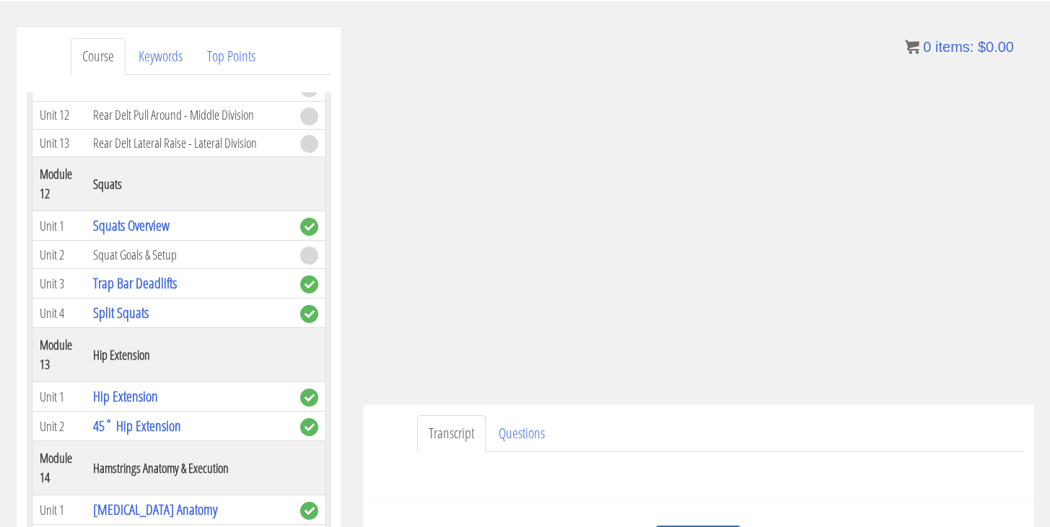
click at [768, 414] on div "Transcript Questions Have a question on this unit? Please submit it here: Name …" at bounding box center [698, 451] width 671 height 93
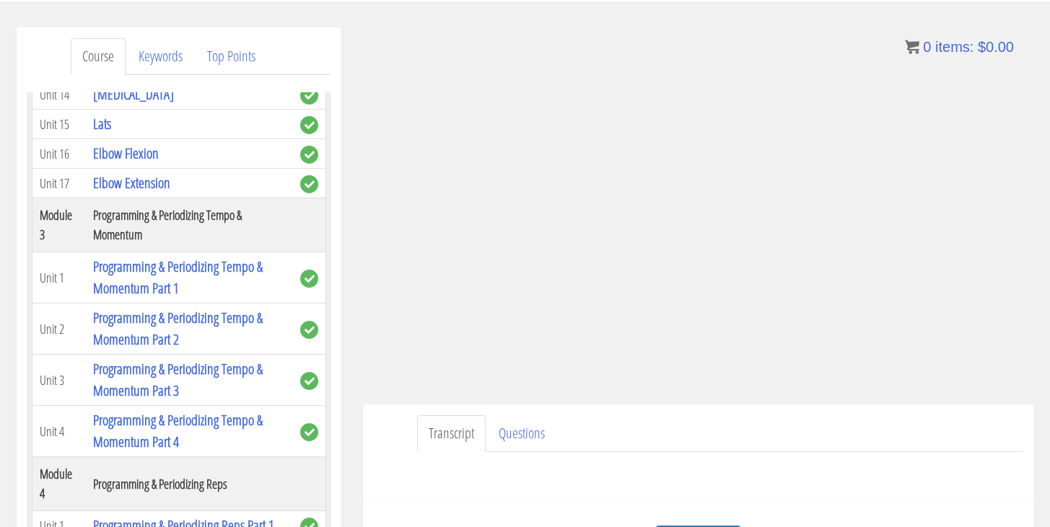
scroll to position [927, 0]
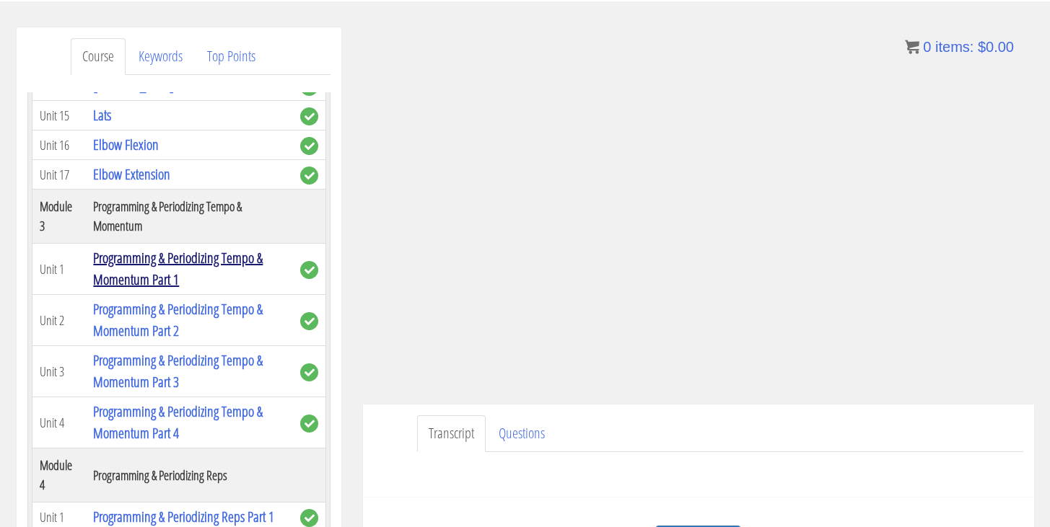
click at [231, 253] on link "Programming & Periodizing Tempo & Momentum Part 1" at bounding box center [178, 268] width 170 height 41
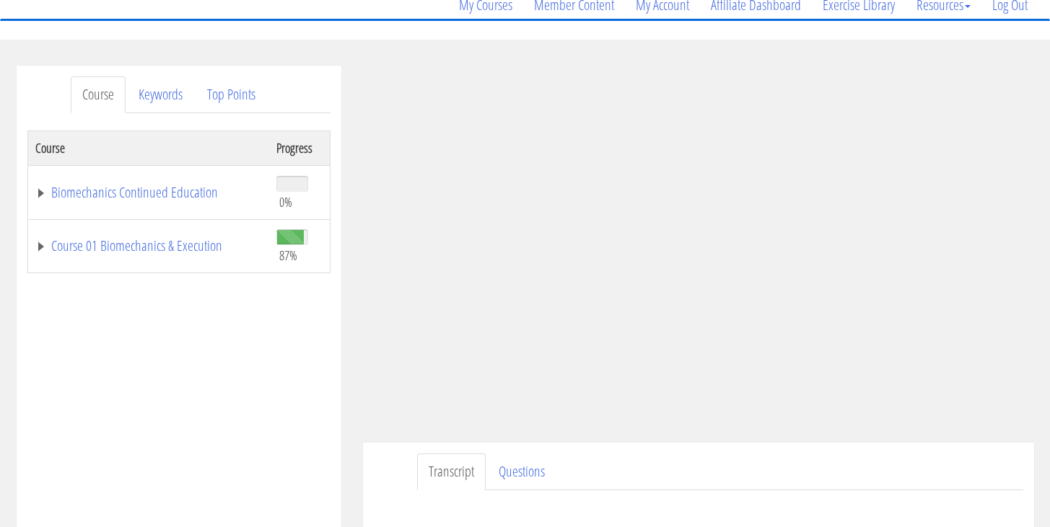
scroll to position [120, 0]
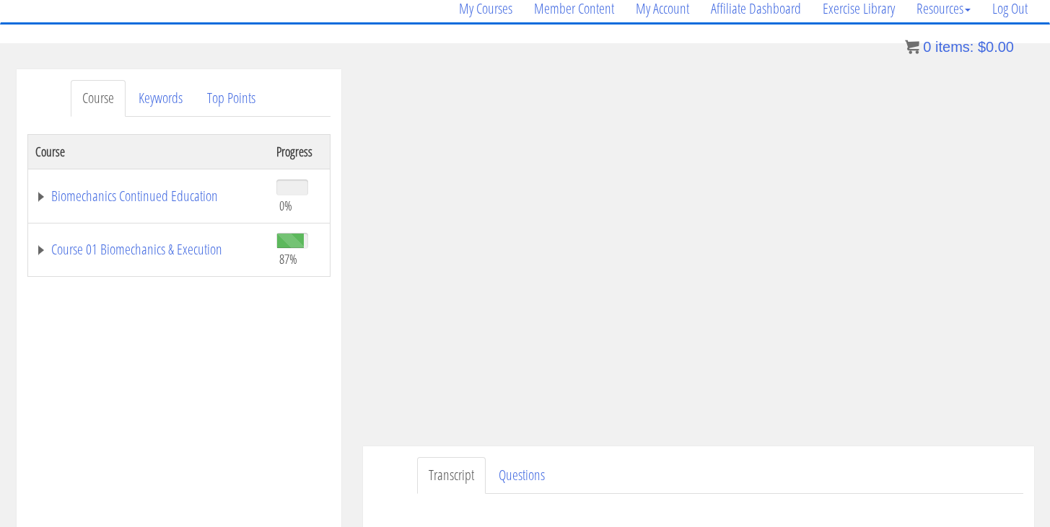
click at [895, 493] on ul "Transcript Questions" at bounding box center [720, 475] width 606 height 37
click at [39, 244] on link "Course 01 Biomechanics & Execution" at bounding box center [148, 249] width 227 height 14
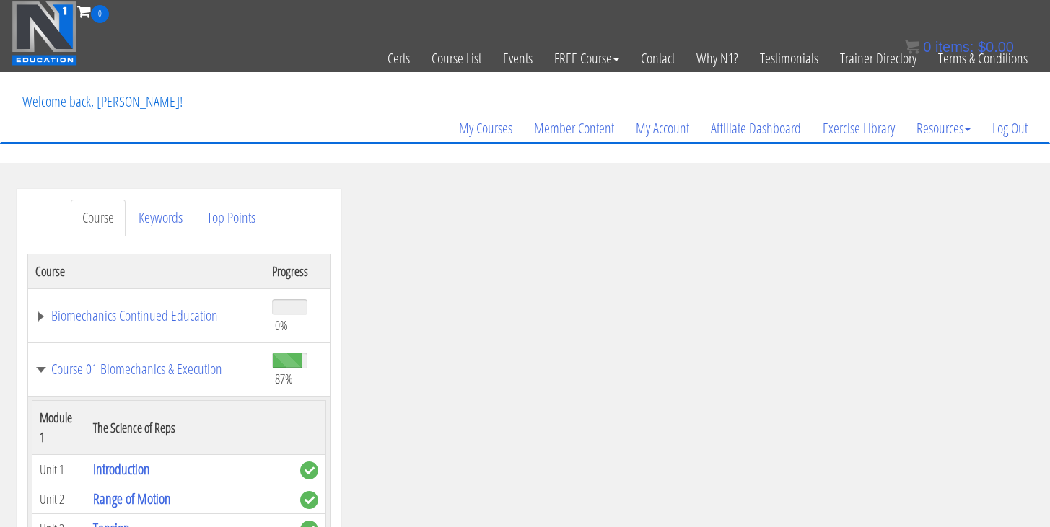
scroll to position [0, 0]
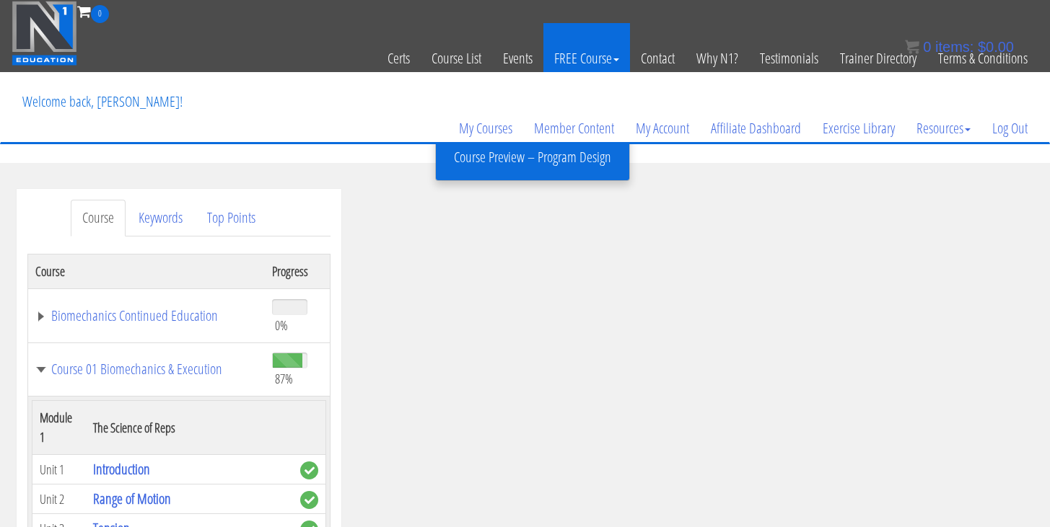
click at [582, 56] on link "FREE Course" at bounding box center [586, 58] width 87 height 71
click at [586, 56] on link "FREE Course" at bounding box center [586, 58] width 87 height 71
click at [540, 167] on link "Course Preview – Program Design" at bounding box center [532, 157] width 186 height 25
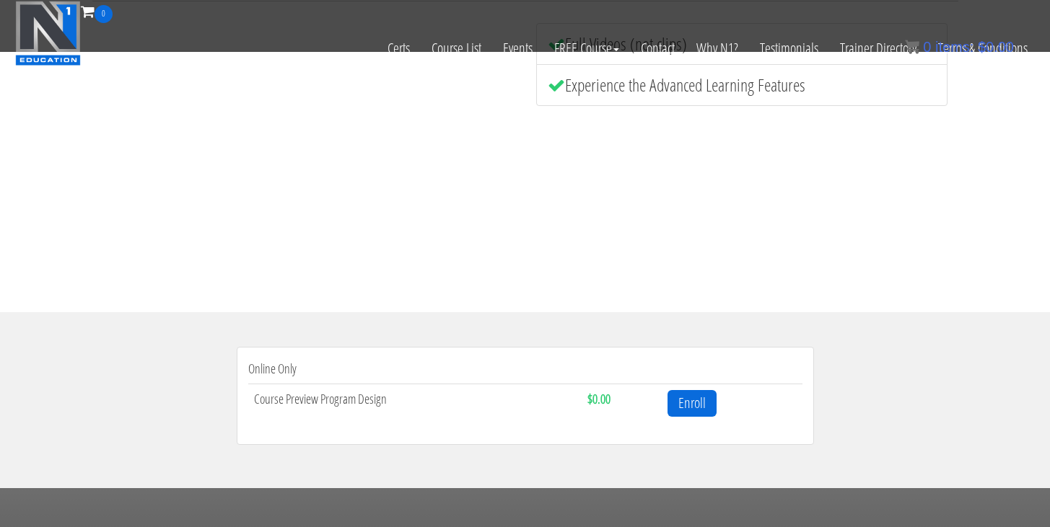
scroll to position [301, 0]
click at [696, 399] on link "Enroll" at bounding box center [691, 403] width 49 height 27
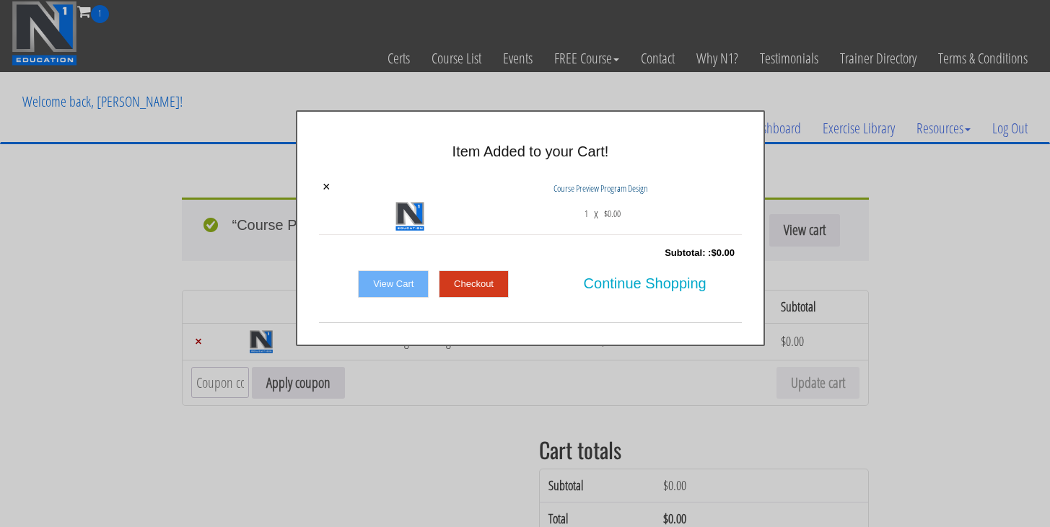
click at [465, 285] on link "Checkout" at bounding box center [474, 284] width 70 height 27
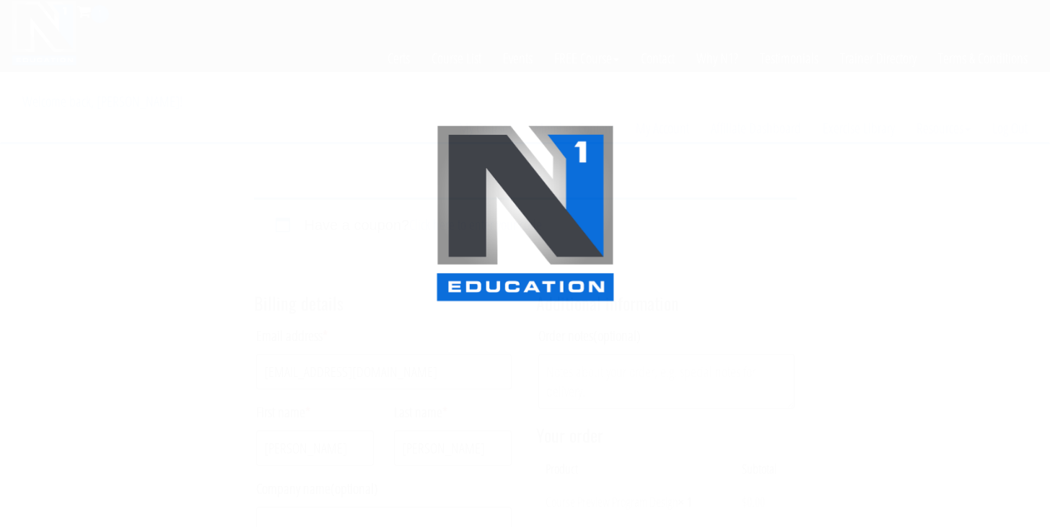
select select "[GEOGRAPHIC_DATA]"
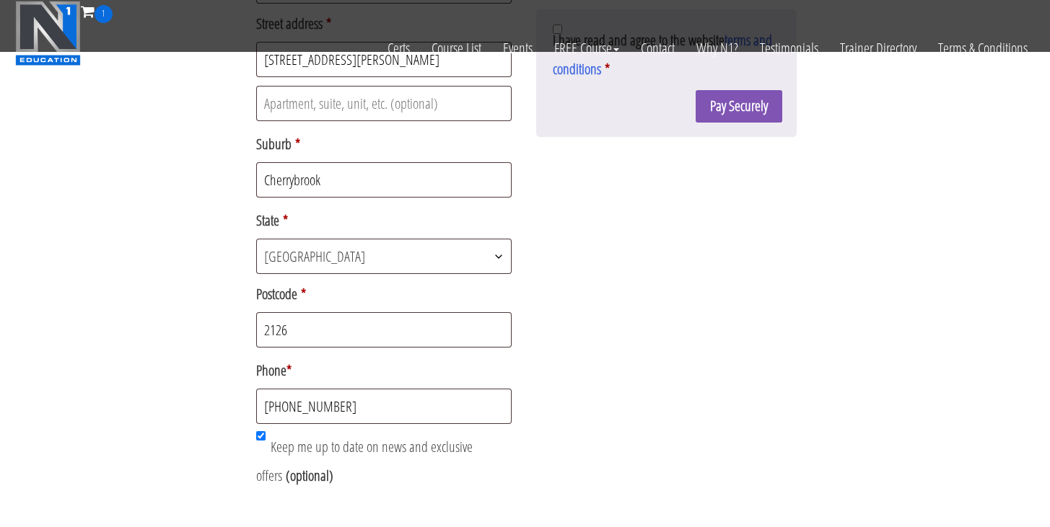
scroll to position [527, 0]
click at [719, 100] on button "Pay Securely" at bounding box center [738, 104] width 87 height 32
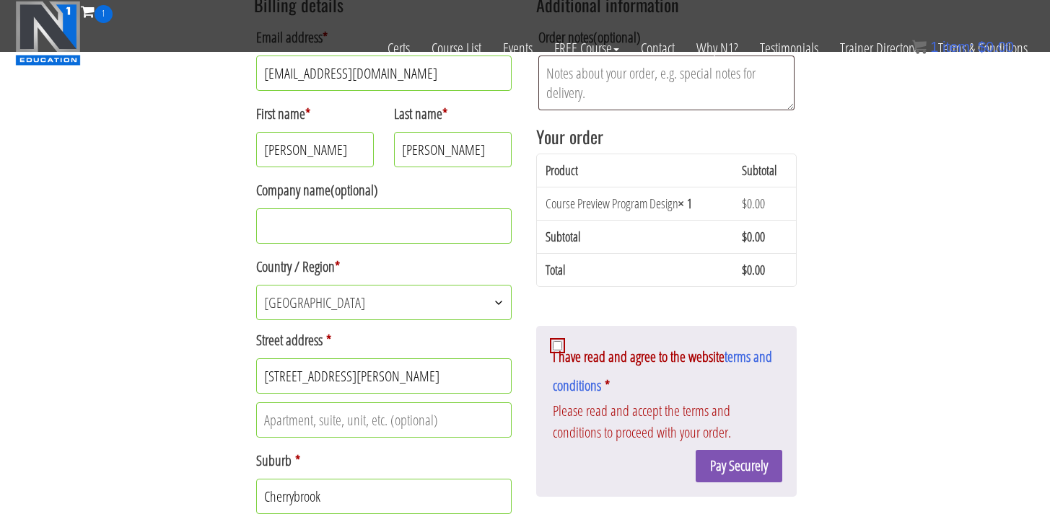
scroll to position [329, 0]
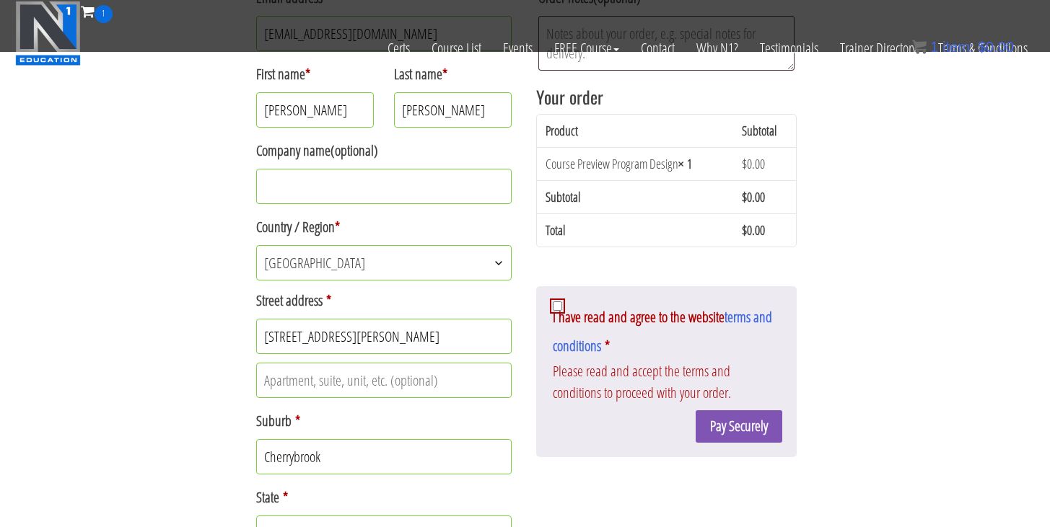
click at [556, 304] on input "I have read and agree to the website terms and conditions *" at bounding box center [557, 306] width 9 height 9
checkbox input "true"
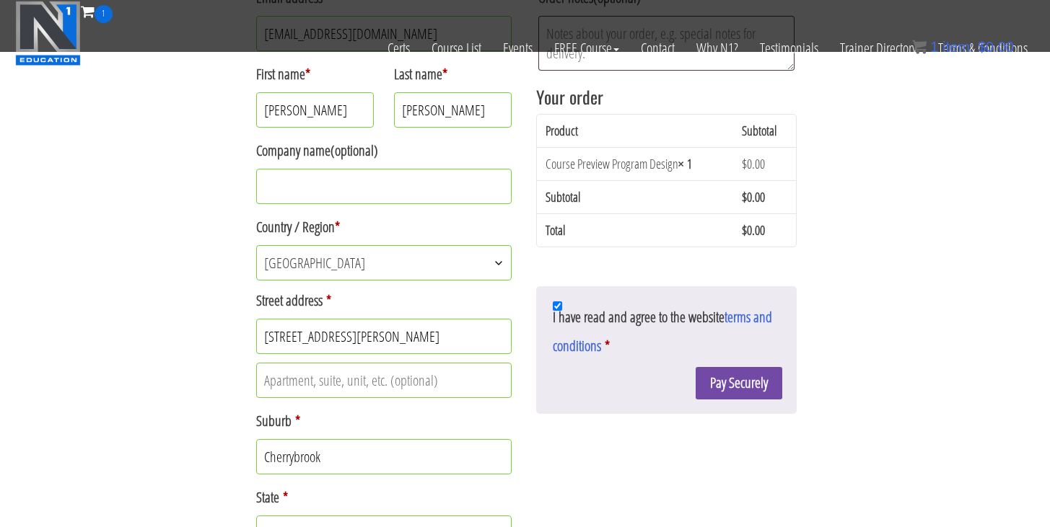
click at [714, 385] on button "Pay Securely" at bounding box center [738, 383] width 87 height 32
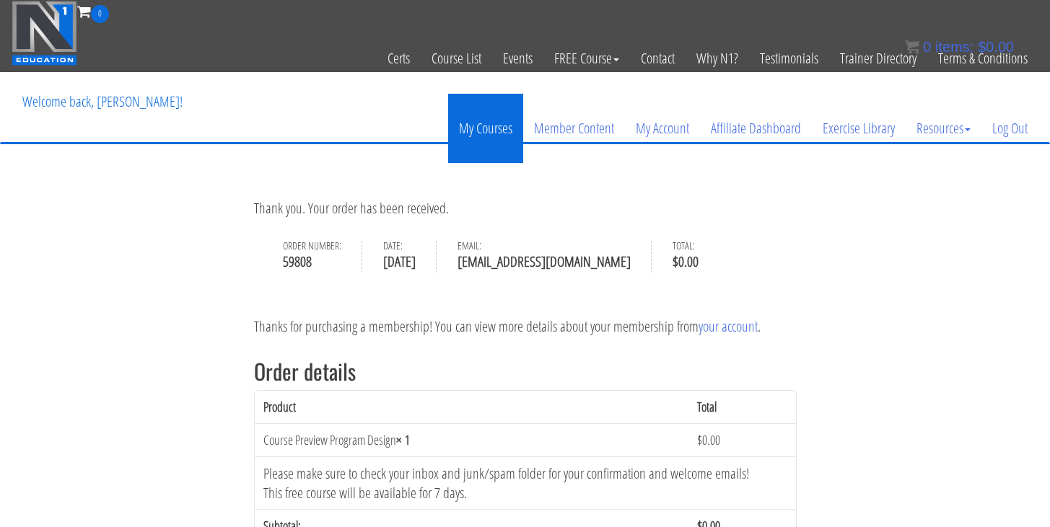
click at [485, 127] on link "My Courses" at bounding box center [485, 128] width 75 height 69
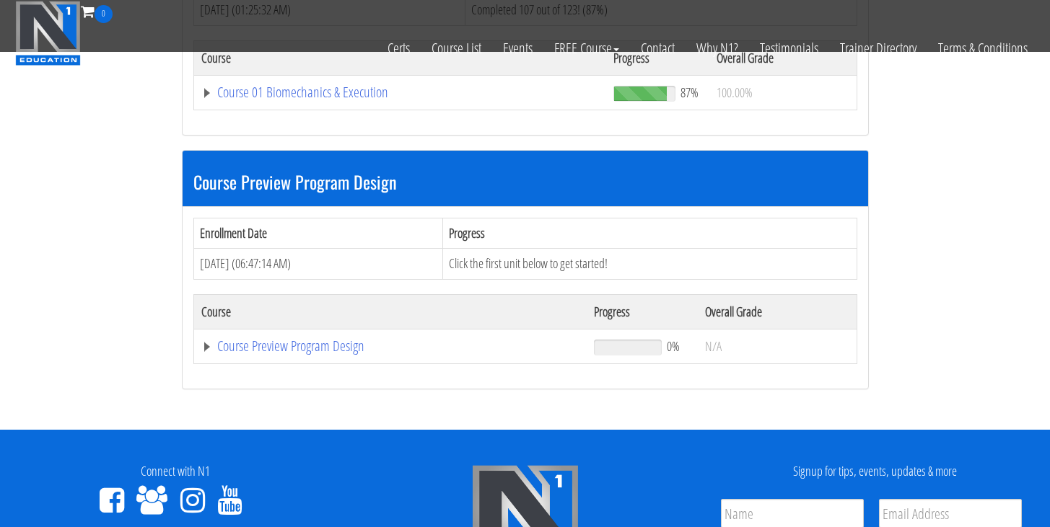
scroll to position [574, 0]
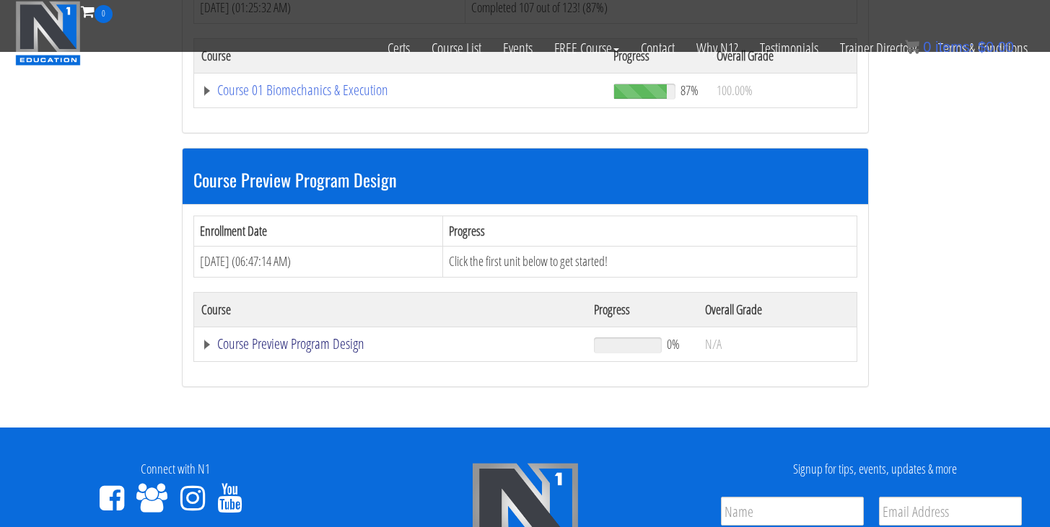
click at [298, 341] on link "Course Preview Program Design" at bounding box center [390, 344] width 378 height 14
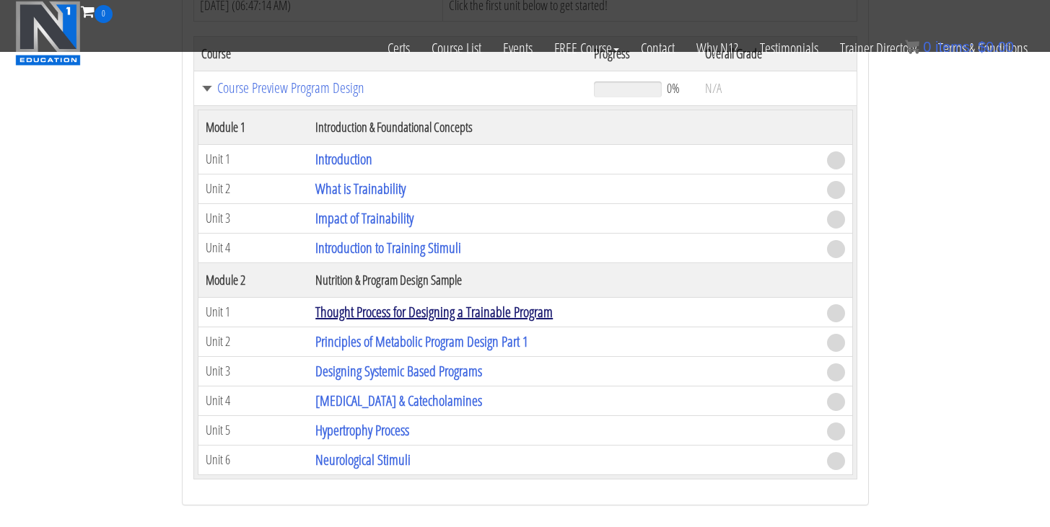
scroll to position [840, 0]
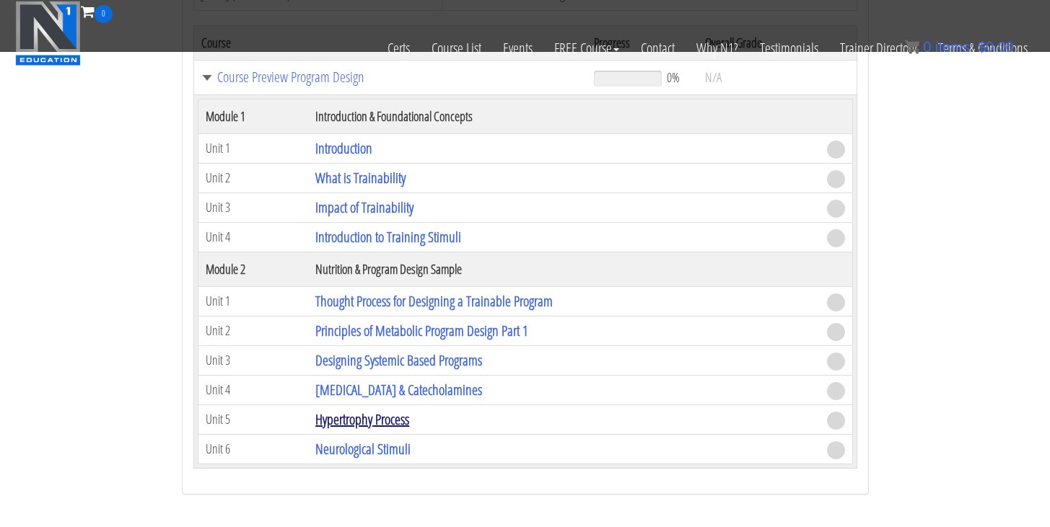
click at [395, 412] on link "Hypertrophy Process" at bounding box center [362, 419] width 94 height 19
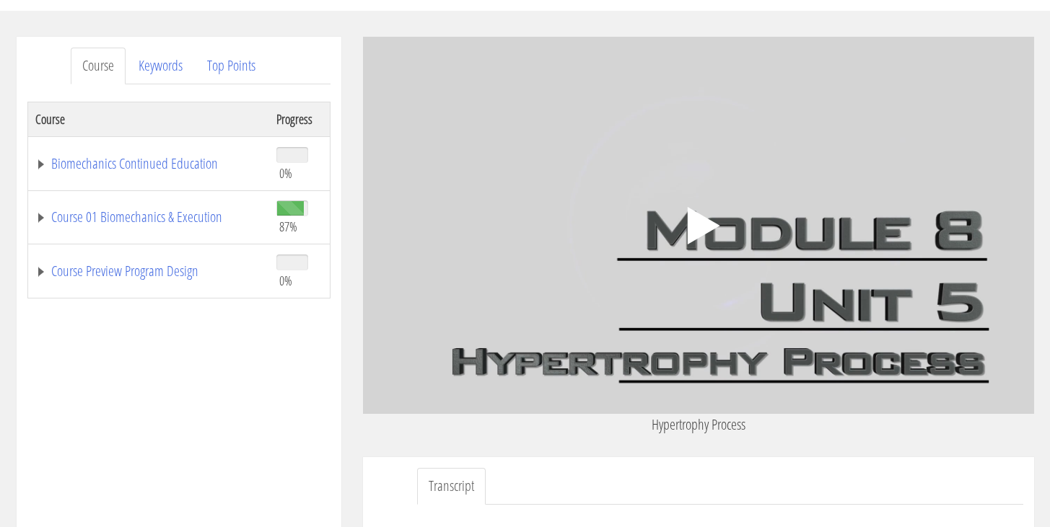
scroll to position [163, 0]
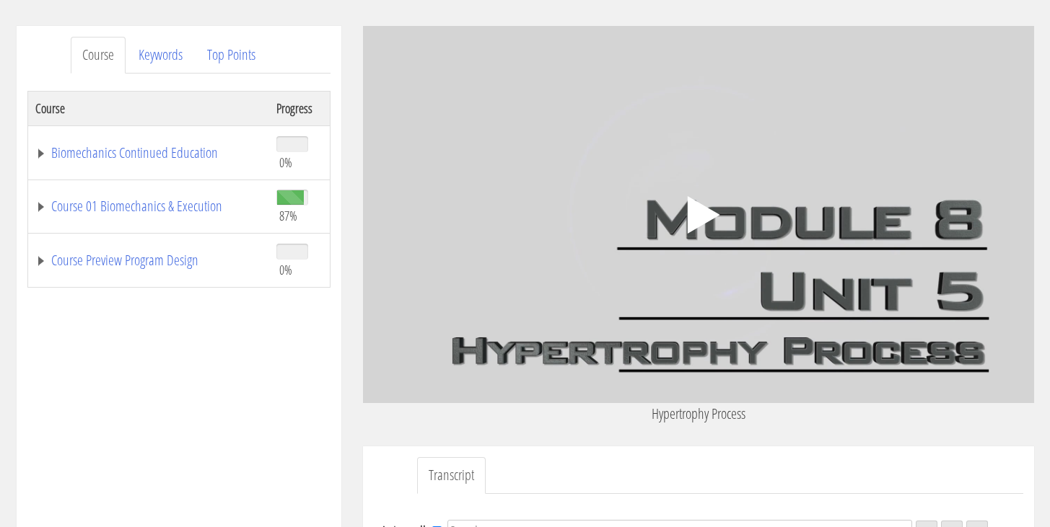
click at [700, 221] on polygon at bounding box center [703, 215] width 32 height 38
click at [788, 258] on div ".a{fill:#000;opacity:0.65;}.b{fill:#fff;opacity:1.0;} .fp-color-play{opacity:0.…" at bounding box center [698, 214] width 671 height 377
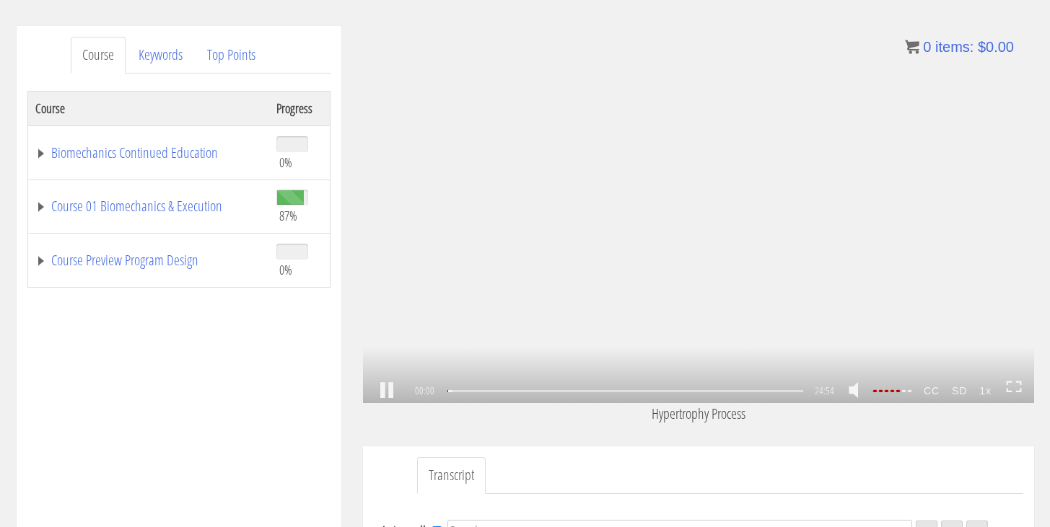
click at [977, 389] on strong "1x" at bounding box center [985, 390] width 25 height 23
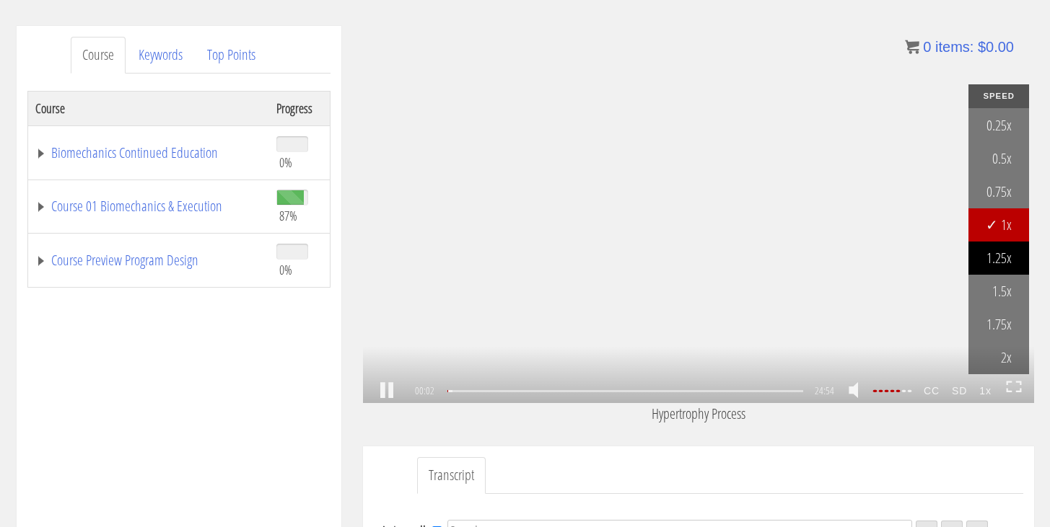
click at [999, 256] on link "1.25x" at bounding box center [998, 258] width 61 height 33
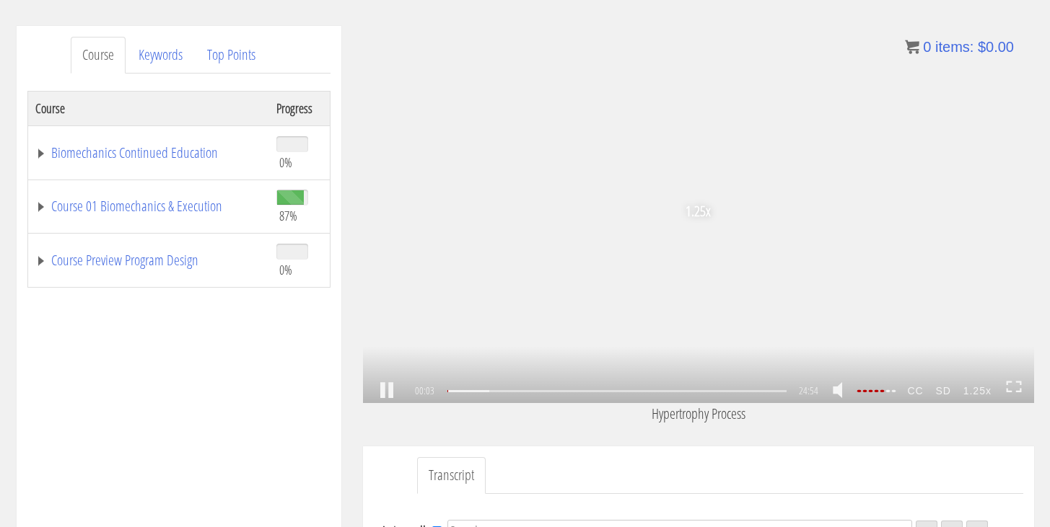
click at [1013, 385] on icon at bounding box center [1014, 387] width 16 height 12
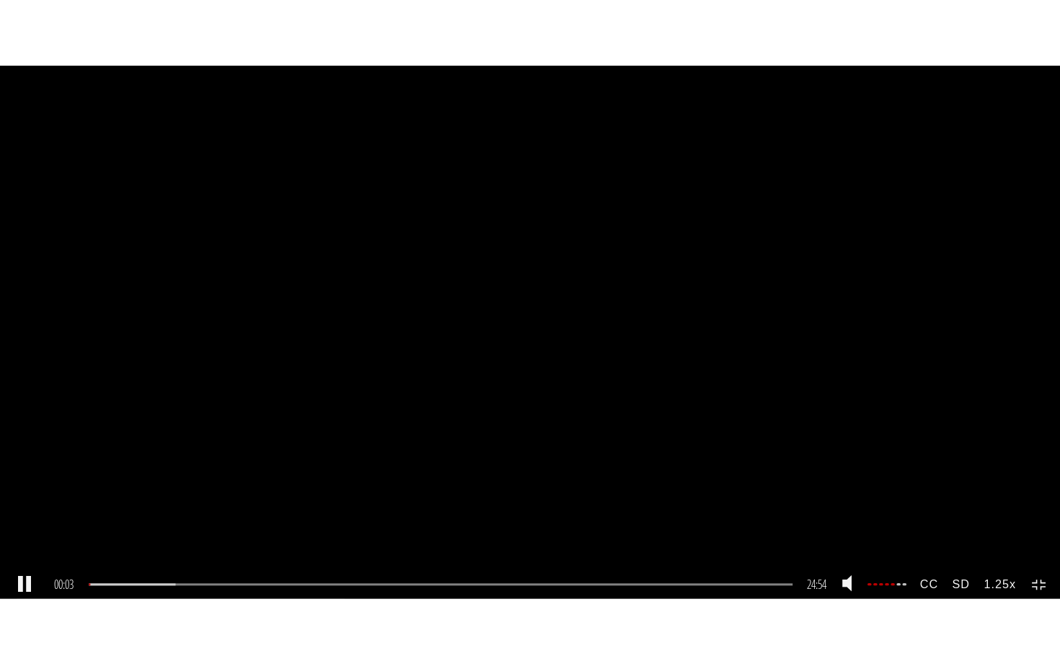
scroll to position [0, 0]
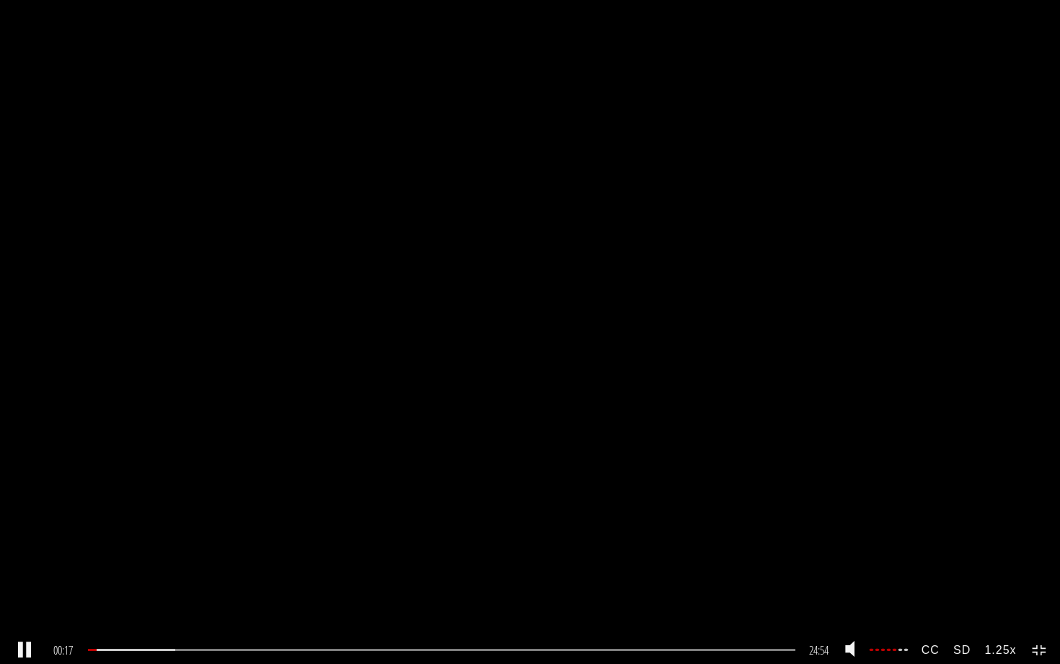
click at [1000, 527] on strong "1.25x" at bounding box center [1000, 649] width 45 height 27
click at [1016, 527] on link "1.5x" at bounding box center [1017, 547] width 75 height 33
click at [169, 527] on div "02:45" at bounding box center [445, 650] width 715 height 2
click at [274, 527] on div "06:24" at bounding box center [445, 650] width 715 height 2
click at [385, 527] on div "10:15" at bounding box center [445, 650] width 715 height 2
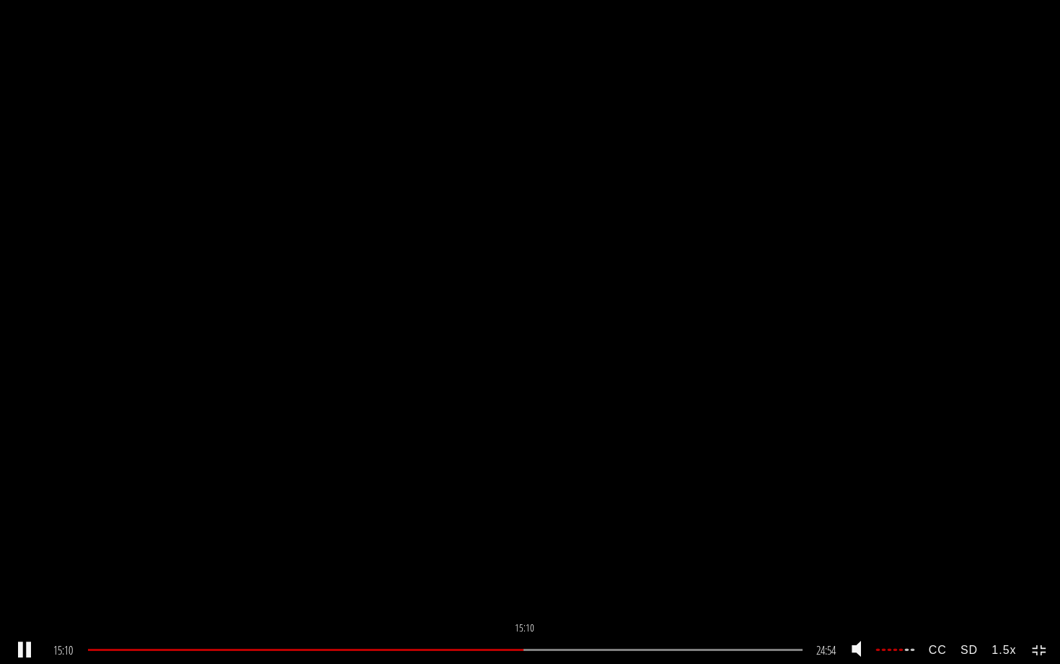
click at [526, 527] on div "15:10" at bounding box center [445, 650] width 715 height 2
click at [685, 527] on div "20:42" at bounding box center [445, 650] width 715 height 2
click at [776, 527] on div "23:50" at bounding box center [445, 650] width 715 height 2
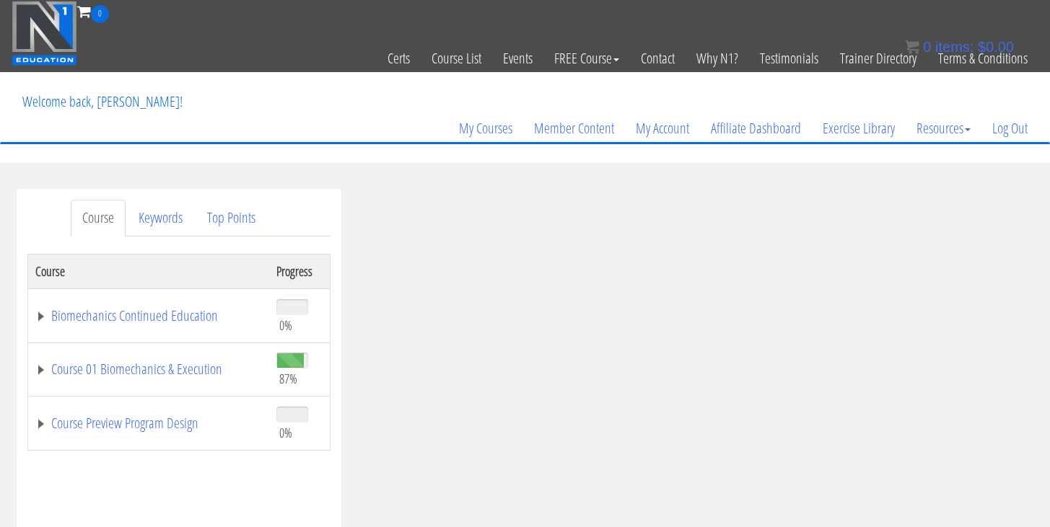
click at [75, 50] on img at bounding box center [45, 33] width 66 height 65
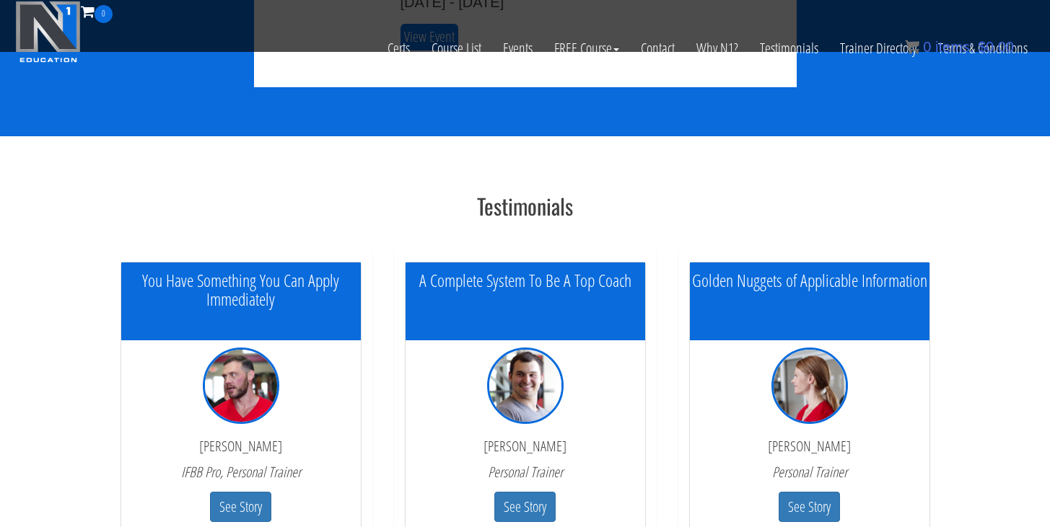
scroll to position [2875, 0]
